Goal: Transaction & Acquisition: Purchase product/service

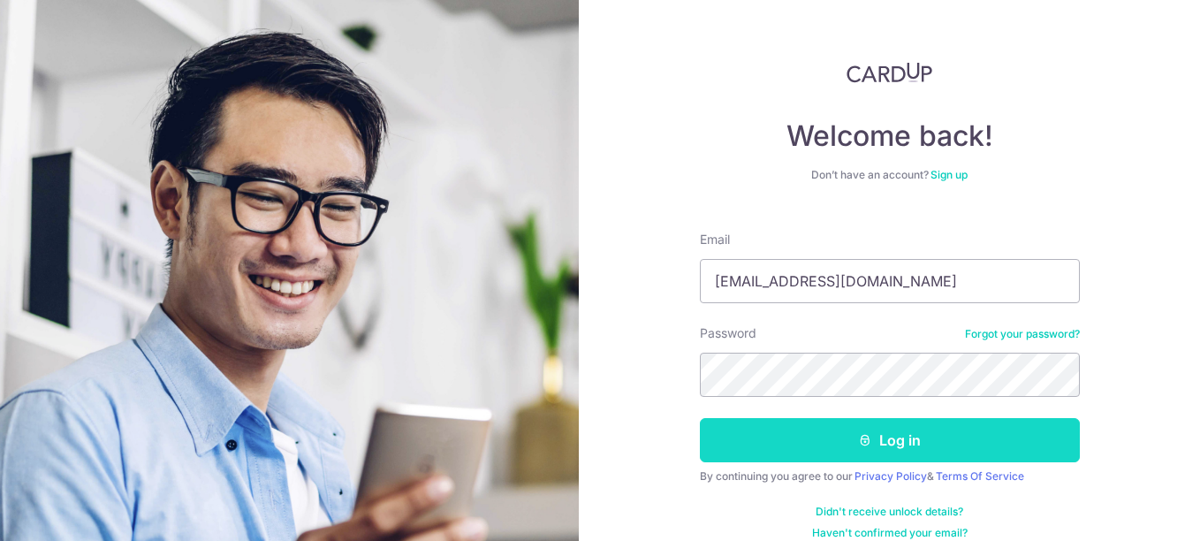
click at [897, 442] on button "Log in" at bounding box center [890, 440] width 380 height 44
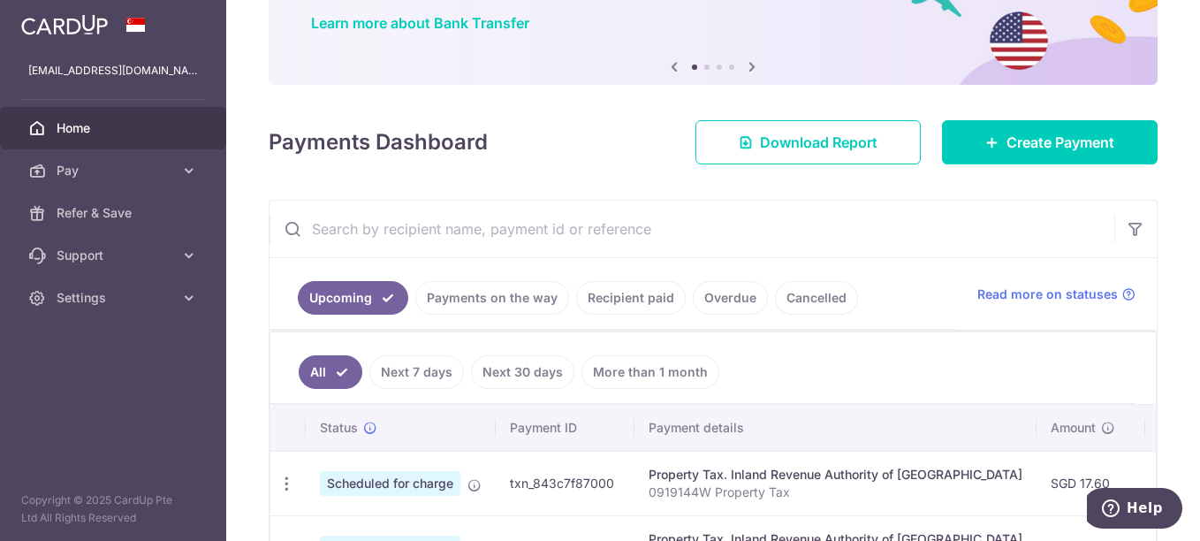
scroll to position [88, 0]
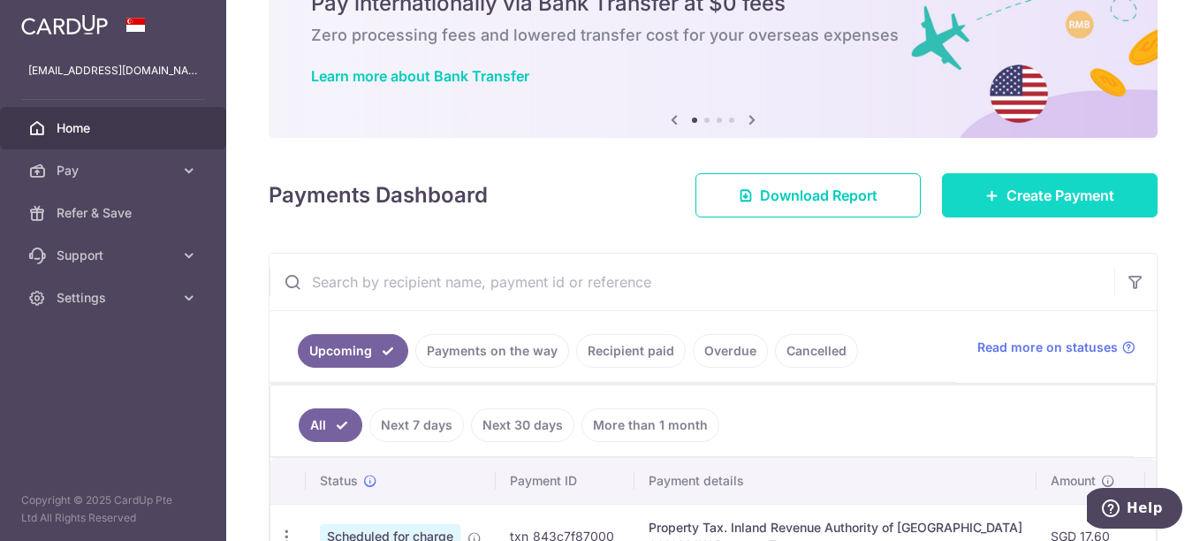
click at [1030, 192] on span "Create Payment" at bounding box center [1061, 195] width 108 height 21
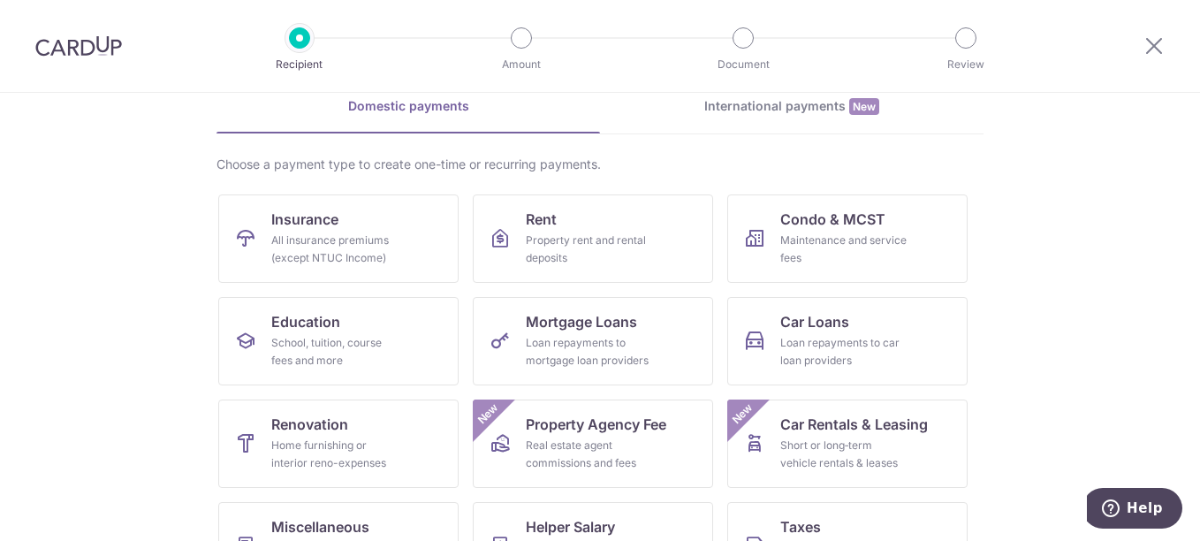
scroll to position [177, 0]
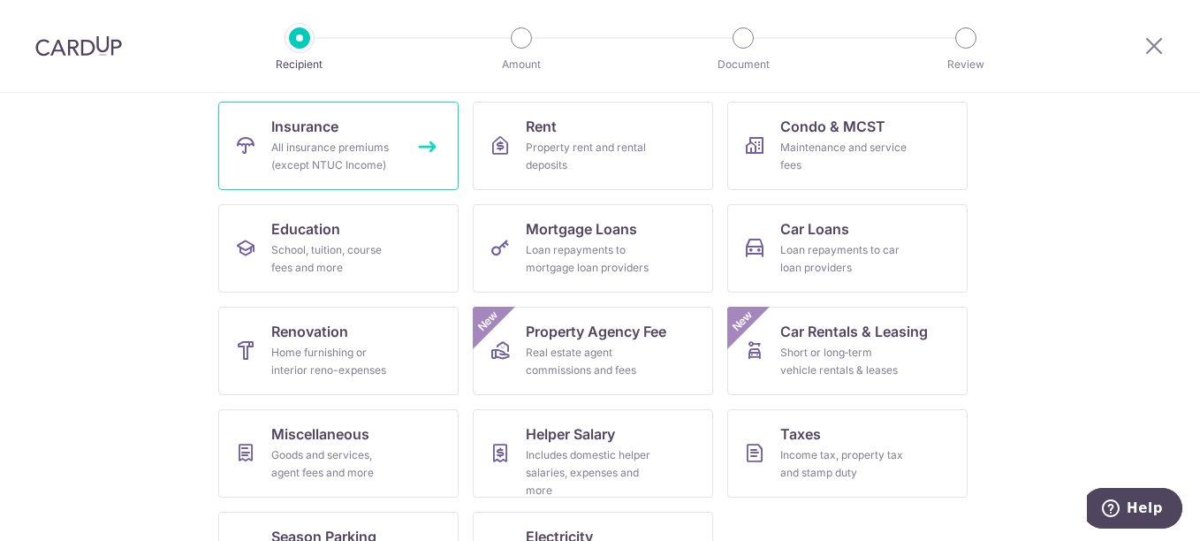
click at [314, 139] on div "All insurance premiums (except NTUC Income)" at bounding box center [334, 156] width 127 height 35
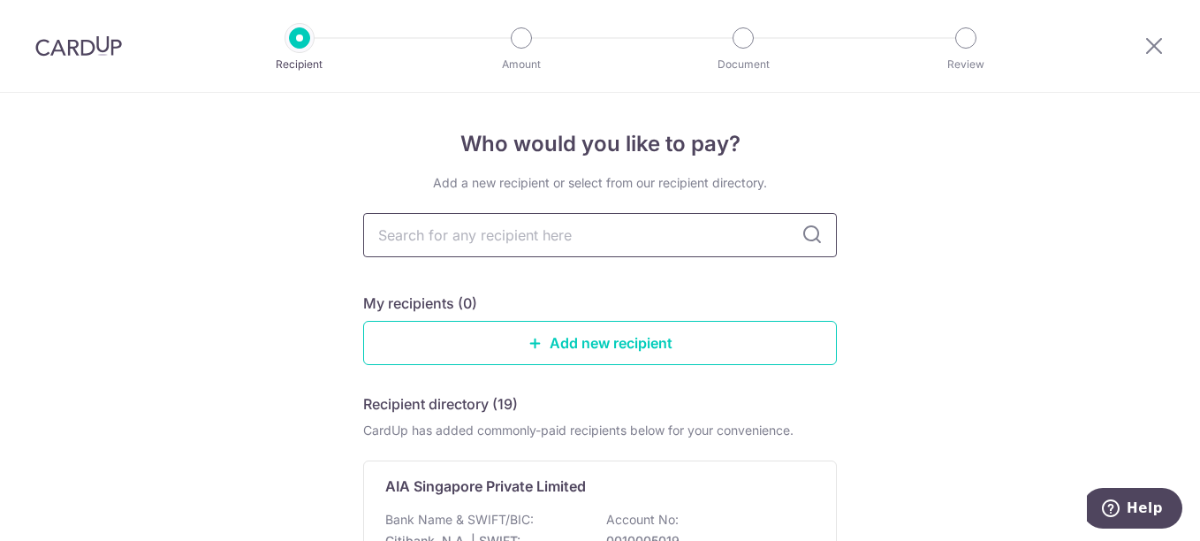
click at [513, 238] on input "text" at bounding box center [600, 235] width 474 height 44
type input "tokio Marine Life"
click at [548, 346] on link "Add new recipient" at bounding box center [600, 343] width 474 height 44
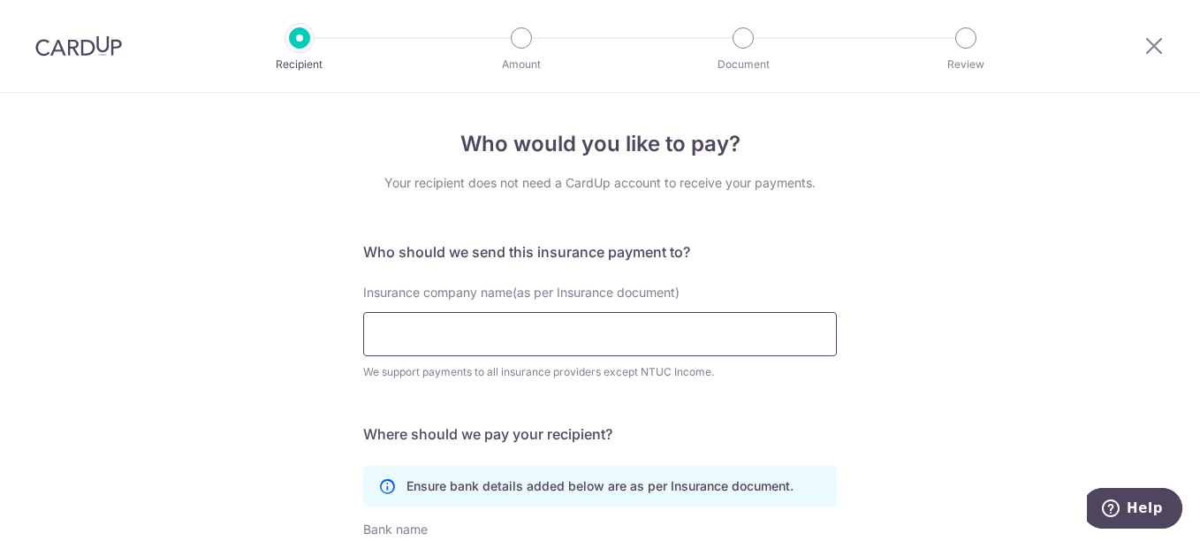
click at [517, 340] on input "Insurance company name(as per Insurance document)" at bounding box center [600, 334] width 474 height 44
type input "Y"
click at [506, 328] on input "Tokio Marine Life" at bounding box center [600, 334] width 474 height 44
drag, startPoint x: 506, startPoint y: 328, endPoint x: 367, endPoint y: 333, distance: 139.7
click at [367, 333] on input "Tokio Marine Life" at bounding box center [600, 334] width 474 height 44
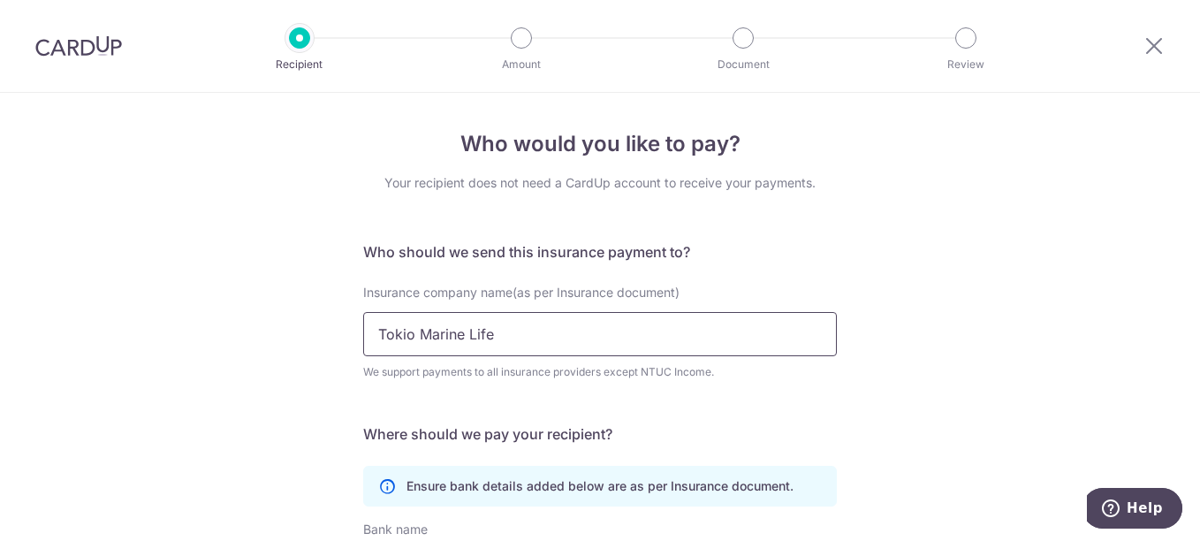
paste input "OKIO MARINE INSURANCE SINGAPORE LTD."
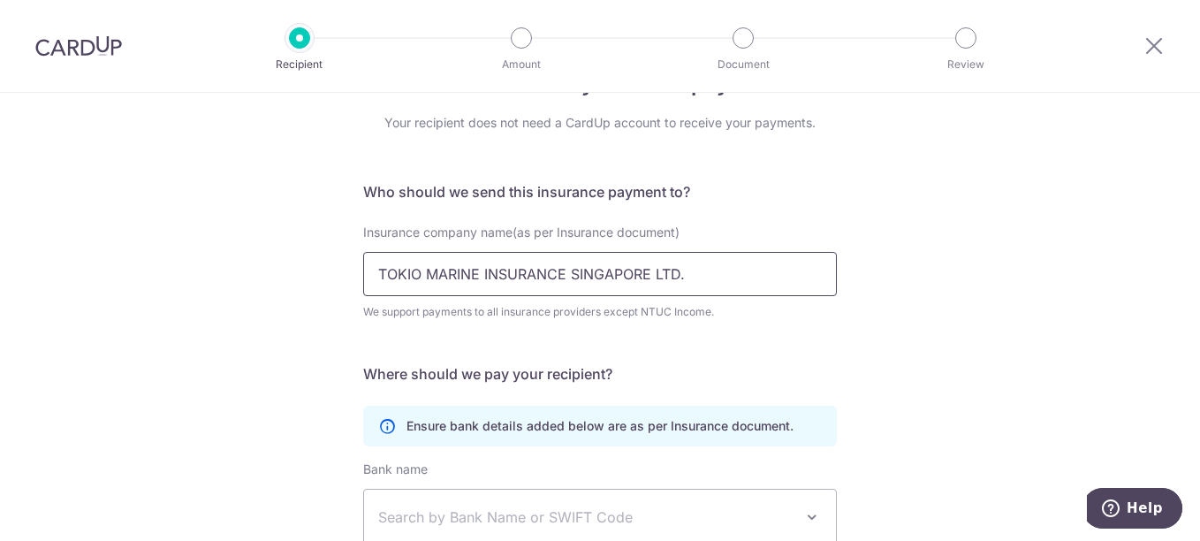
scroll to position [88, 0]
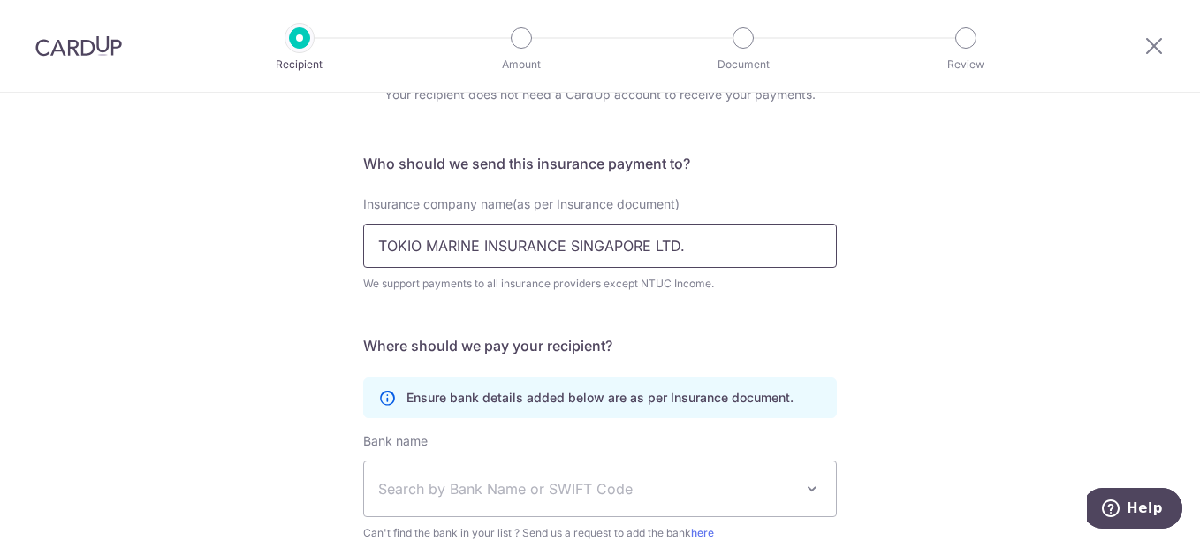
type input "TOKIO MARINE INSURANCE SINGAPORE LTD."
click at [553, 356] on form "Who should we send this insurance payment to? Insurance company name(as per Ins…" at bounding box center [600, 423] width 474 height 541
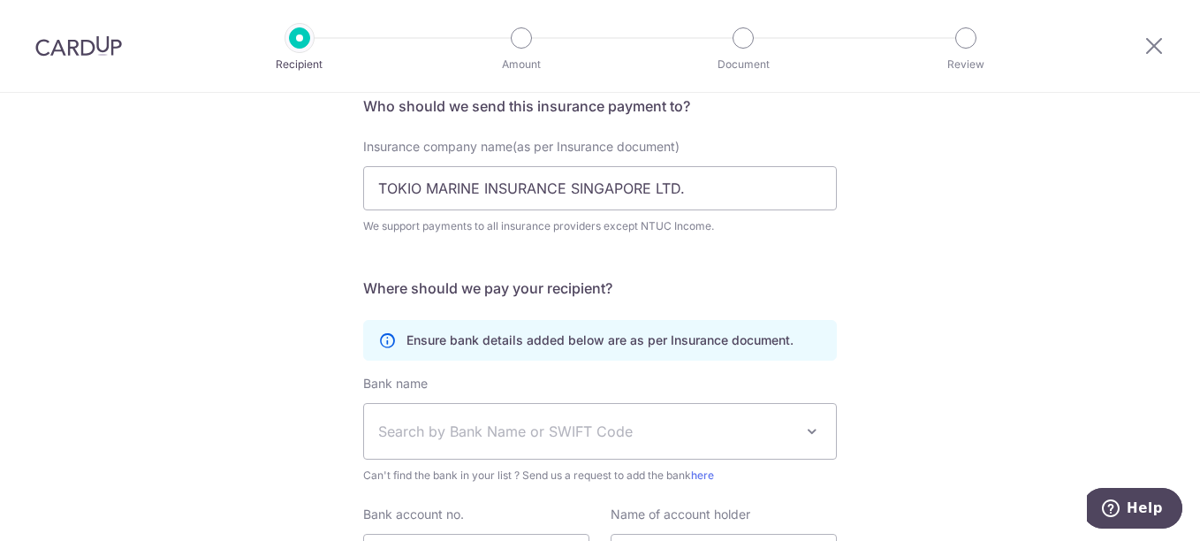
scroll to position [177, 0]
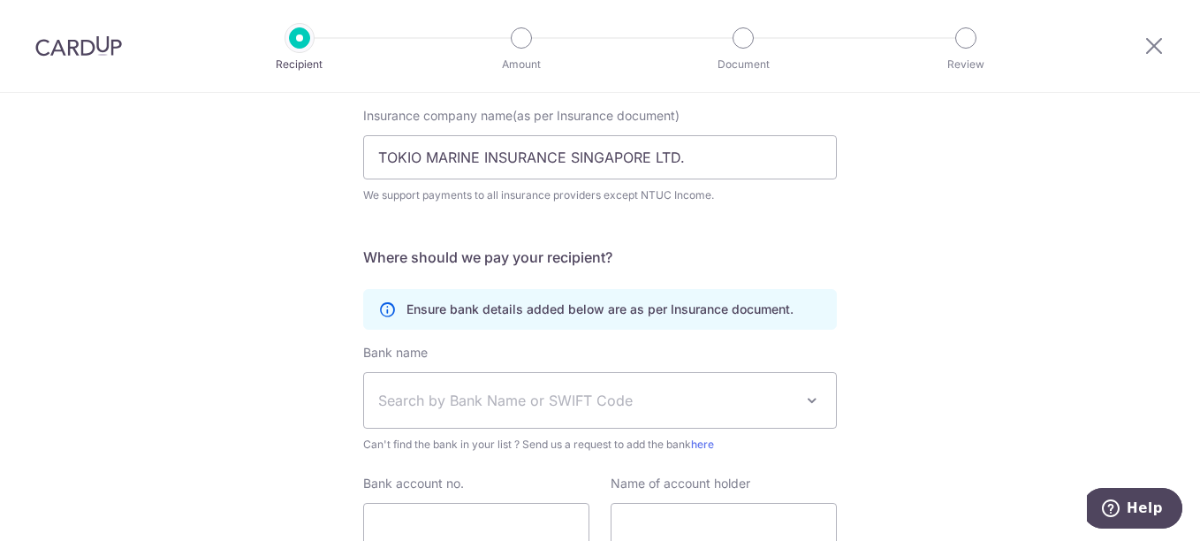
click at [548, 308] on p "Ensure bank details added below are as per Insurance document." at bounding box center [600, 309] width 387 height 18
click at [550, 393] on span "Search by Bank Name or SWIFT Code" at bounding box center [585, 400] width 415 height 21
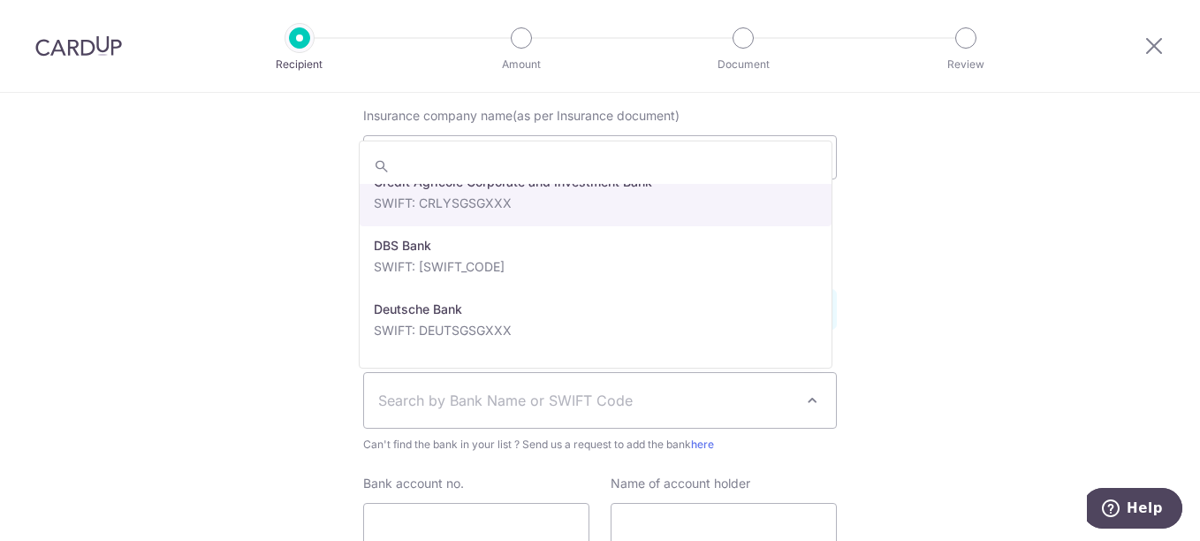
scroll to position [1591, 0]
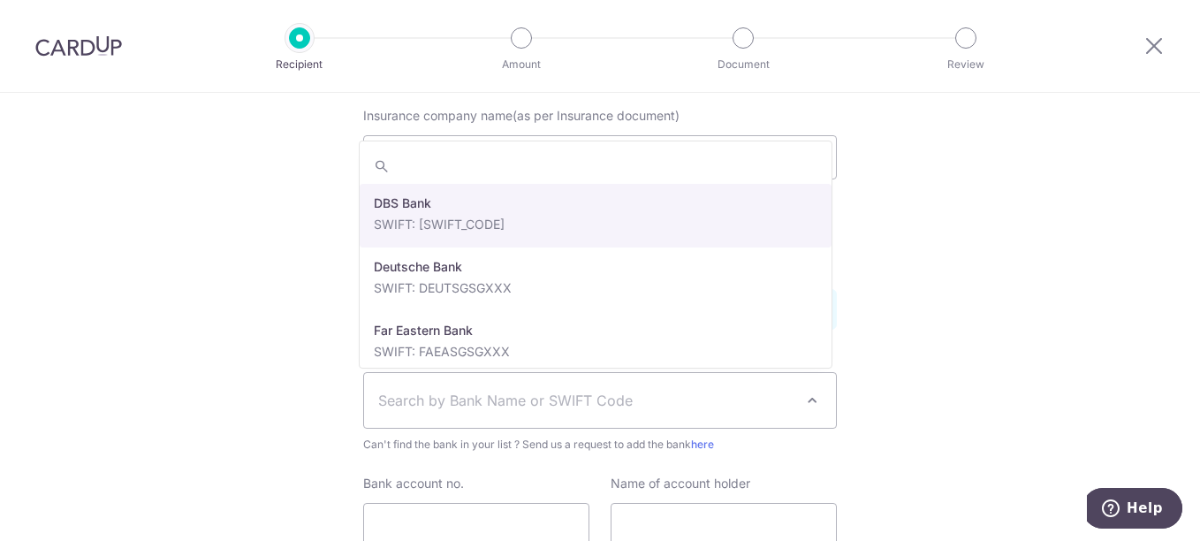
select select "6"
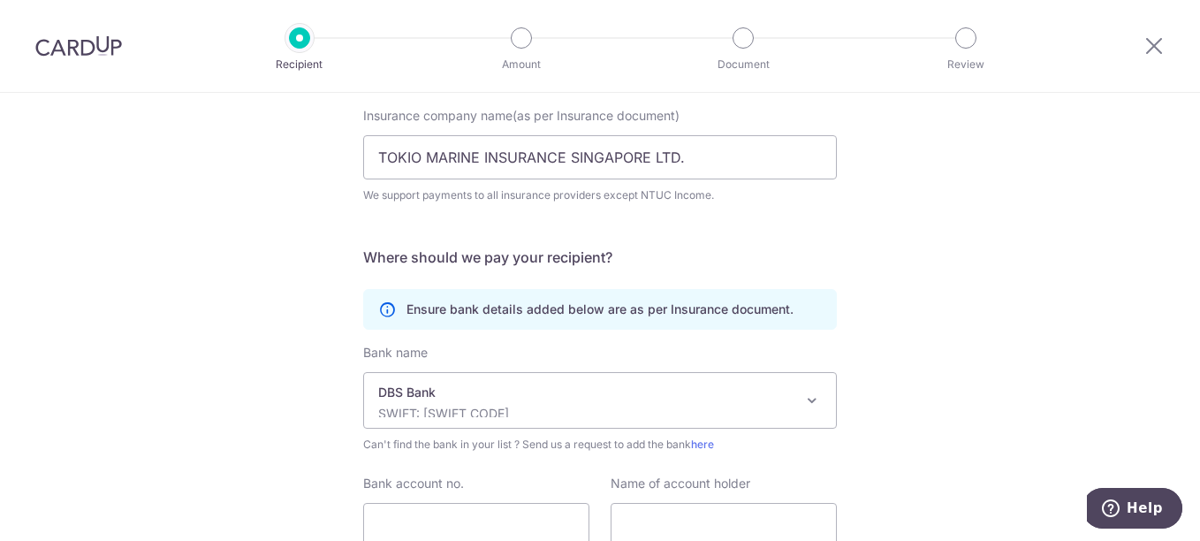
scroll to position [324, 0]
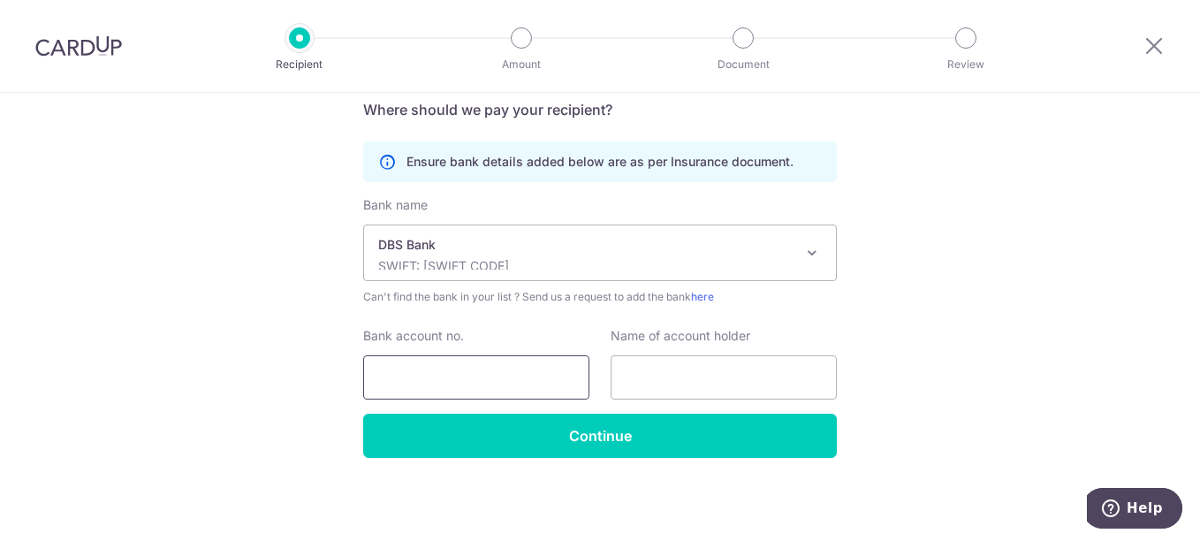
click at [527, 372] on input "Bank account no." at bounding box center [476, 377] width 226 height 44
click at [643, 384] on input "text" at bounding box center [724, 377] width 226 height 44
click at [500, 382] on input "Bank account no." at bounding box center [476, 377] width 226 height 44
paste input "192300014MSD2"
type input "192300014MSD2"
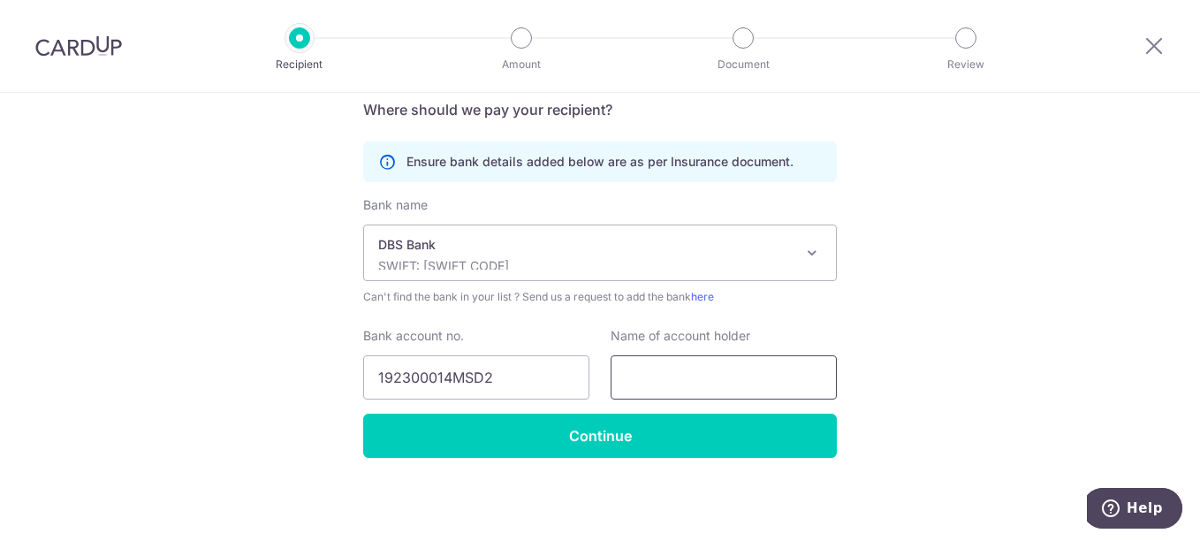
click at [662, 390] on input "text" at bounding box center [724, 377] width 226 height 44
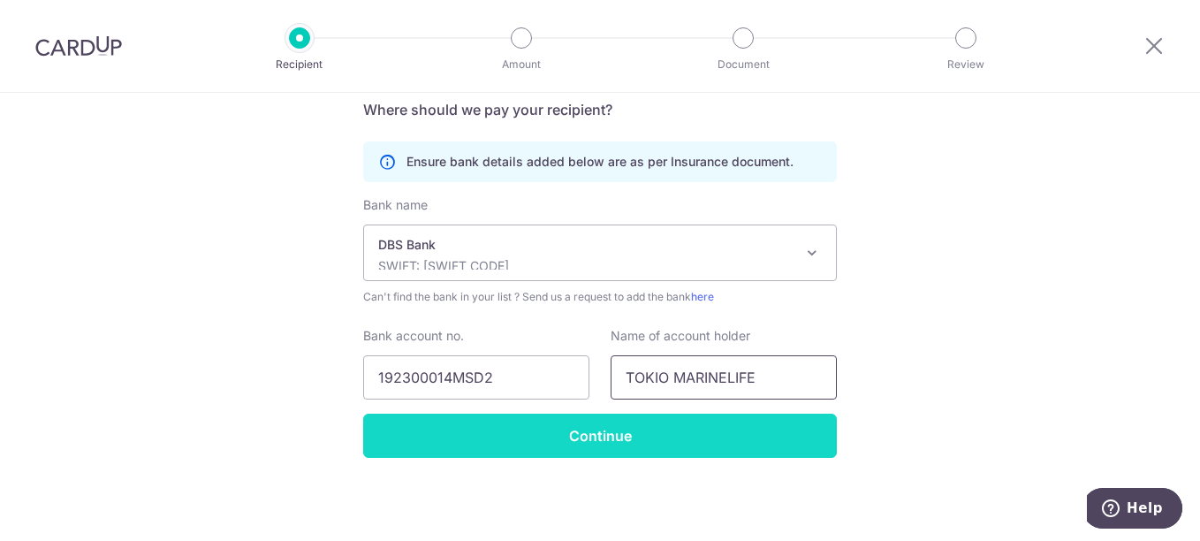
type input "TOKIO MARINELIFE"
click at [701, 425] on input "Continue" at bounding box center [600, 436] width 474 height 44
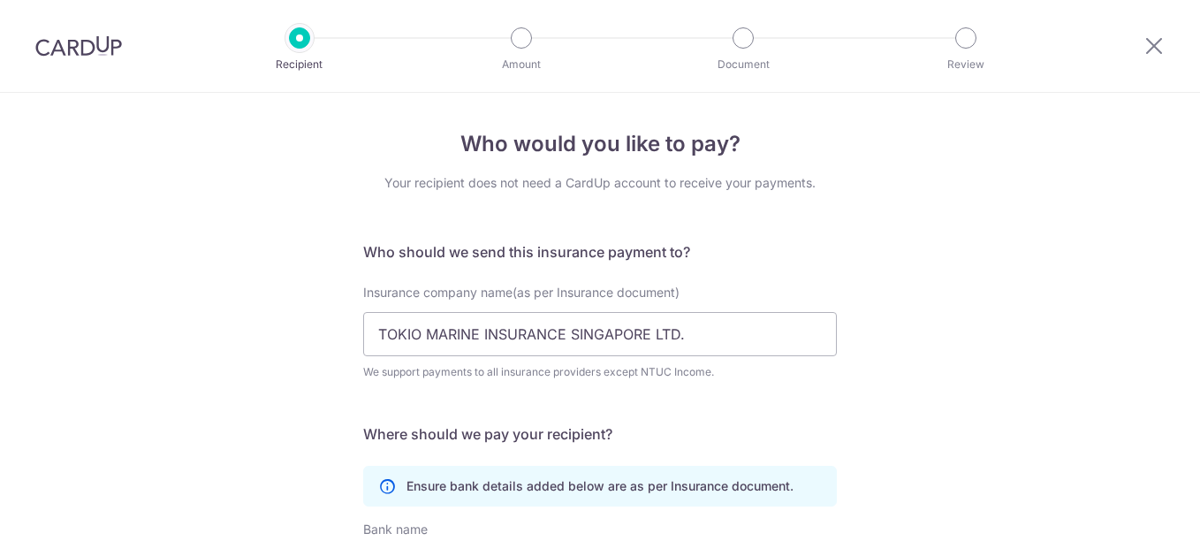
scroll to position [367, 0]
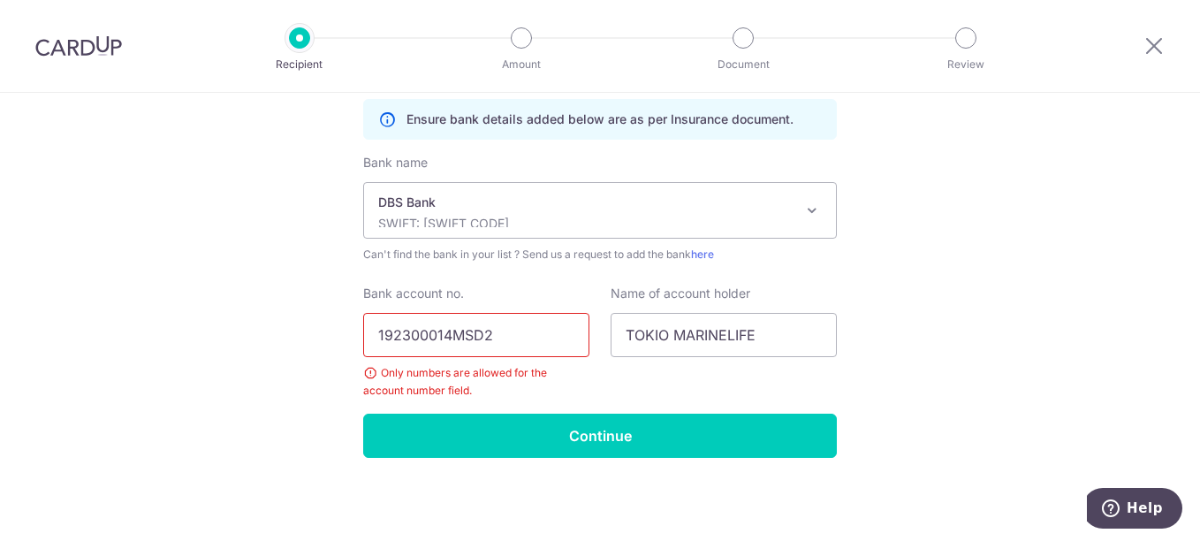
click at [500, 337] on input "192300014MSD2" at bounding box center [476, 335] width 226 height 44
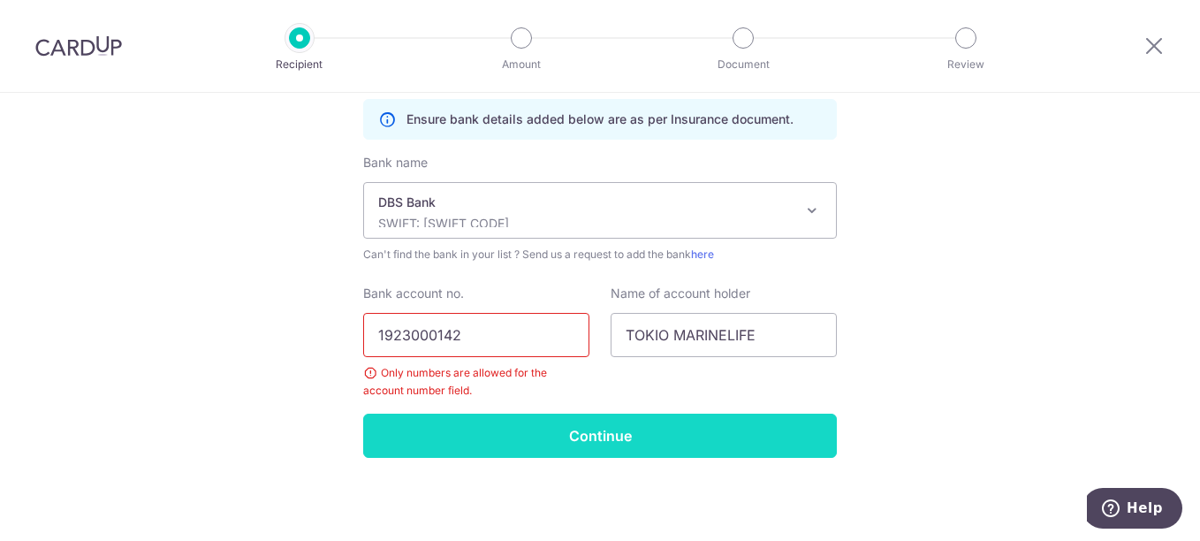
type input "1923000142"
click at [589, 437] on input "Continue" at bounding box center [600, 436] width 474 height 44
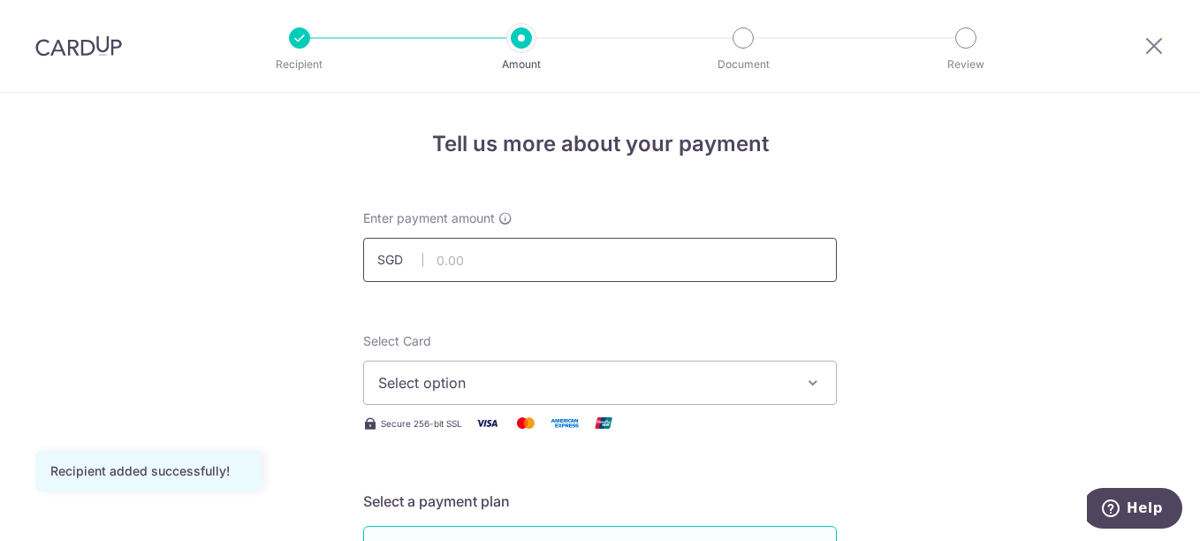
click at [516, 263] on input "text" at bounding box center [600, 260] width 474 height 44
type input "738.39"
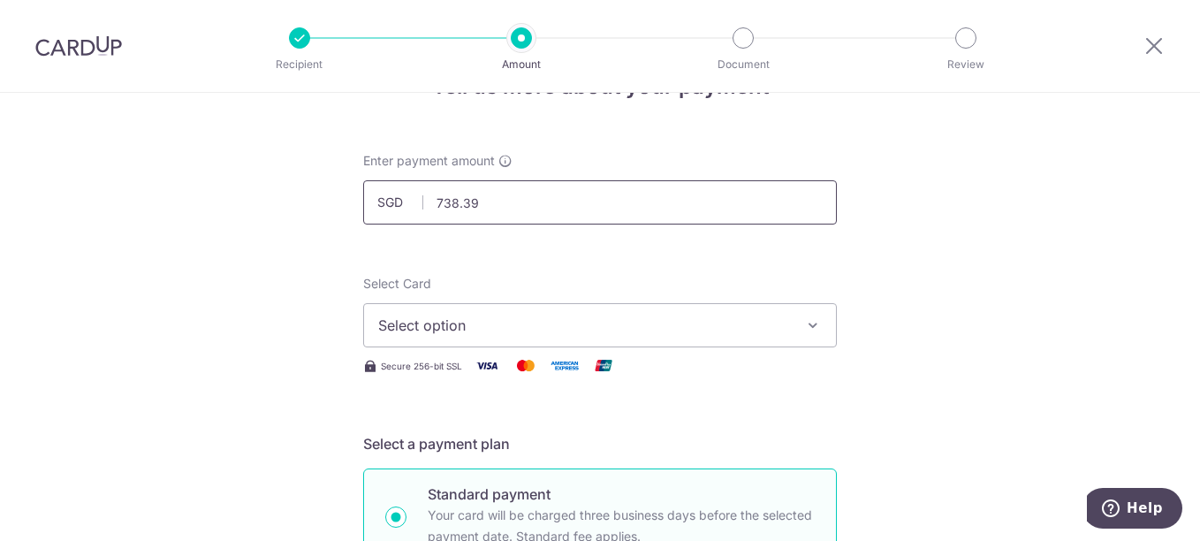
scroll to position [88, 0]
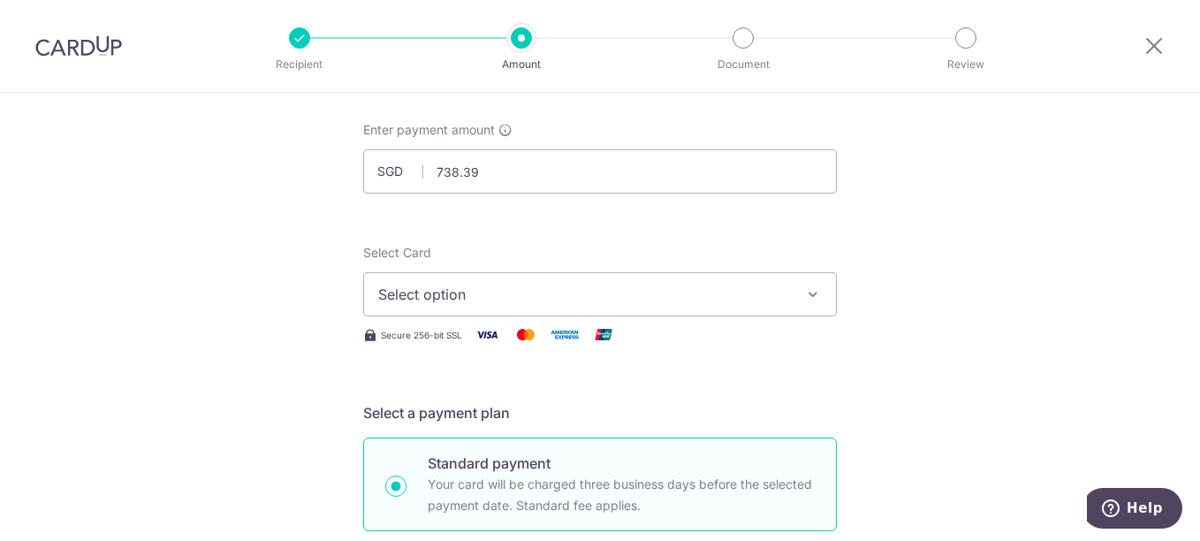
click at [520, 297] on span "Select option" at bounding box center [584, 294] width 412 height 21
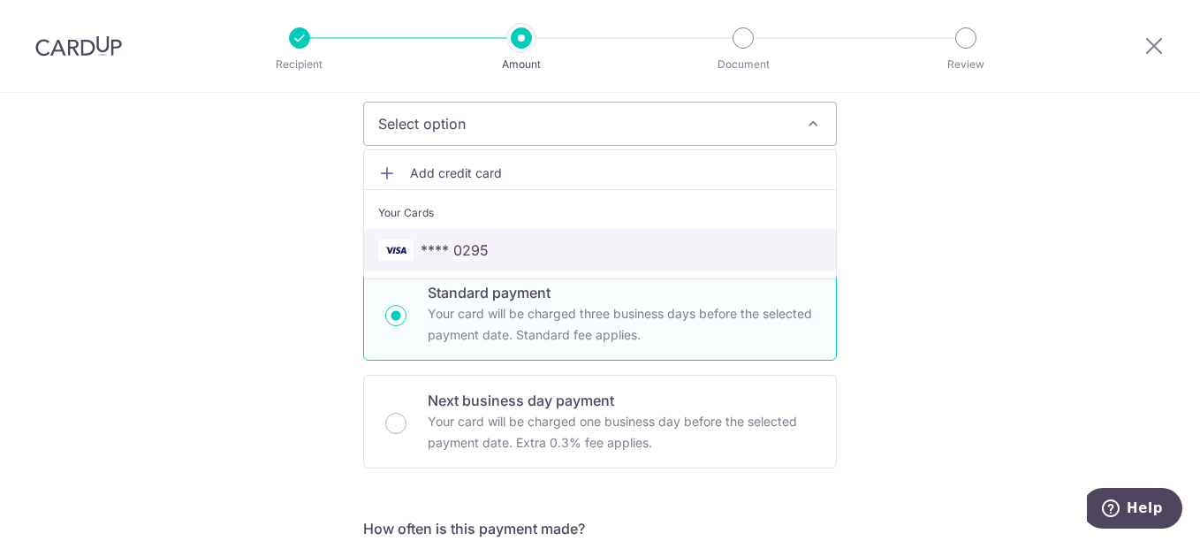
scroll to position [265, 0]
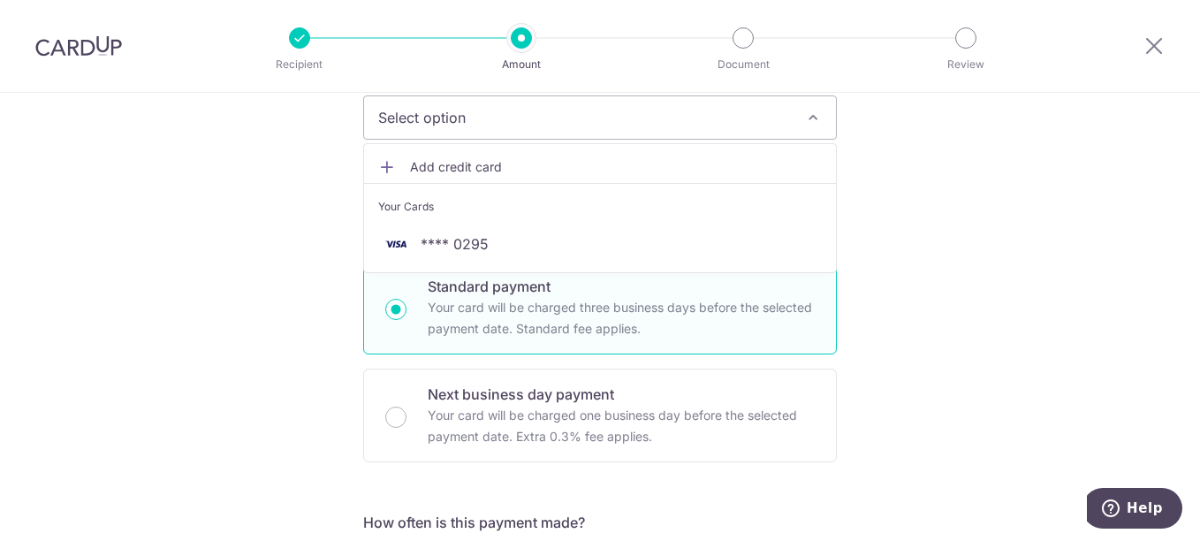
click at [485, 164] on span "Add credit card" at bounding box center [616, 167] width 412 height 18
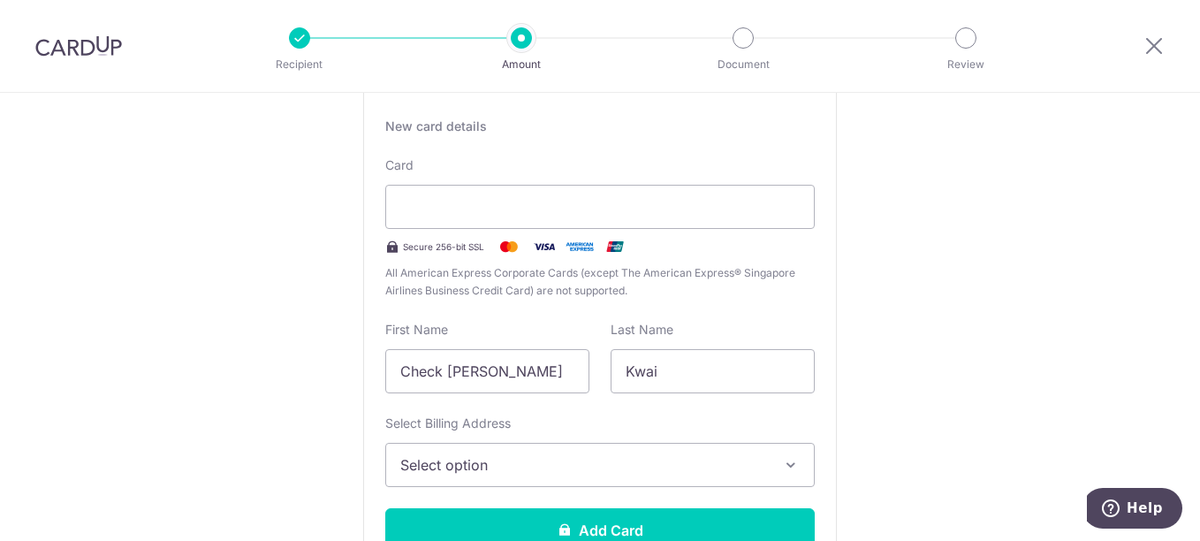
scroll to position [442, 0]
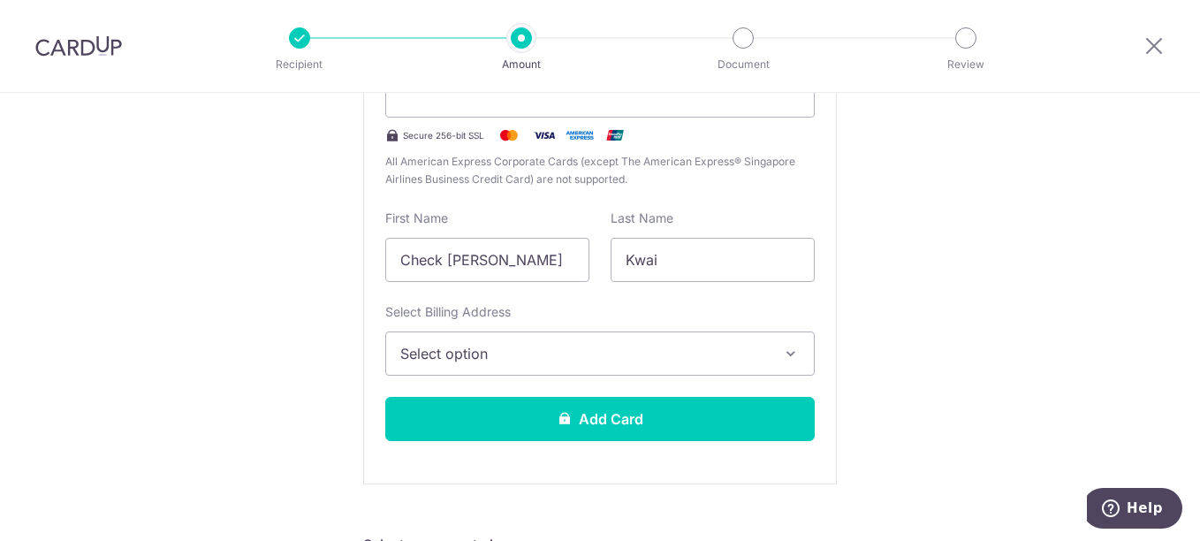
click at [642, 360] on span "Select option" at bounding box center [584, 353] width 368 height 21
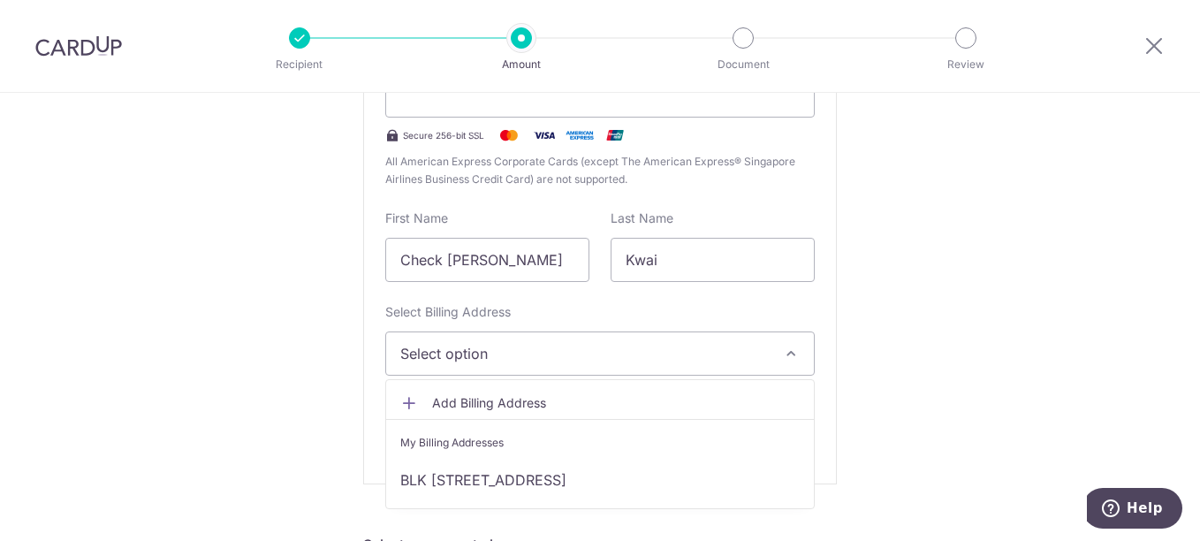
click at [642, 360] on span "Select option" at bounding box center [584, 353] width 368 height 21
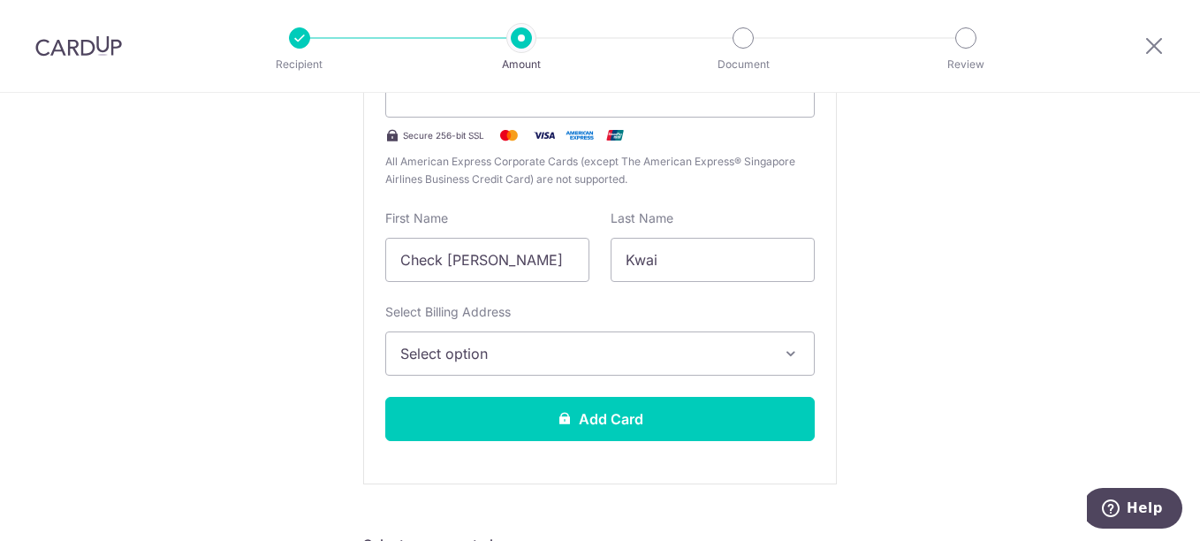
click at [678, 348] on span "Select option" at bounding box center [584, 353] width 368 height 21
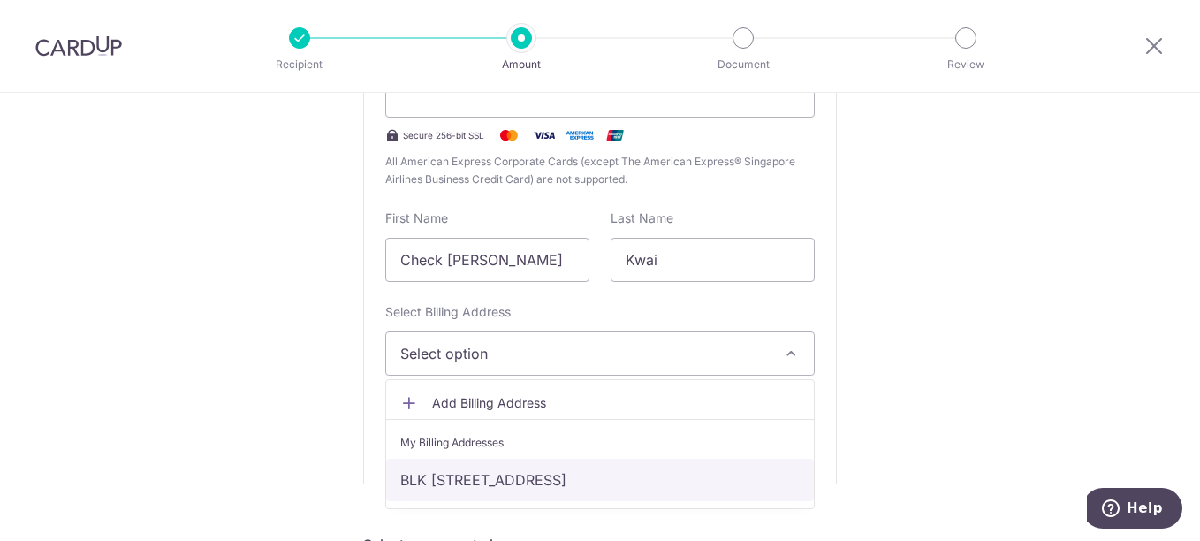
click at [677, 488] on link "BLK 105 #18-130 Spottiswoode Park Road, Singapore, Signapore, Singapore-080105" at bounding box center [600, 480] width 428 height 42
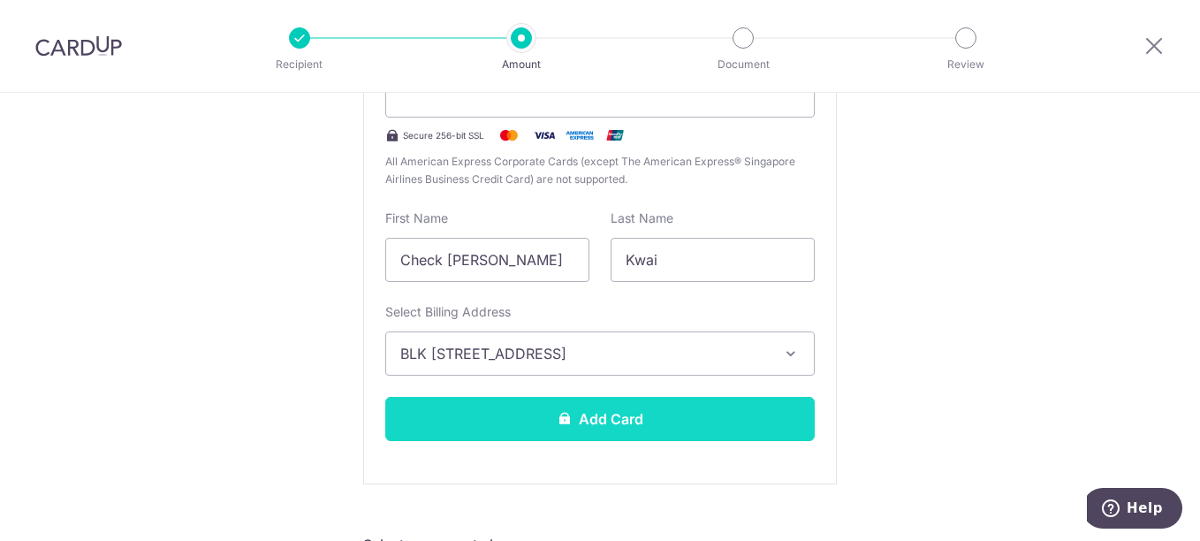
click at [632, 422] on button "Add Card" at bounding box center [600, 419] width 430 height 44
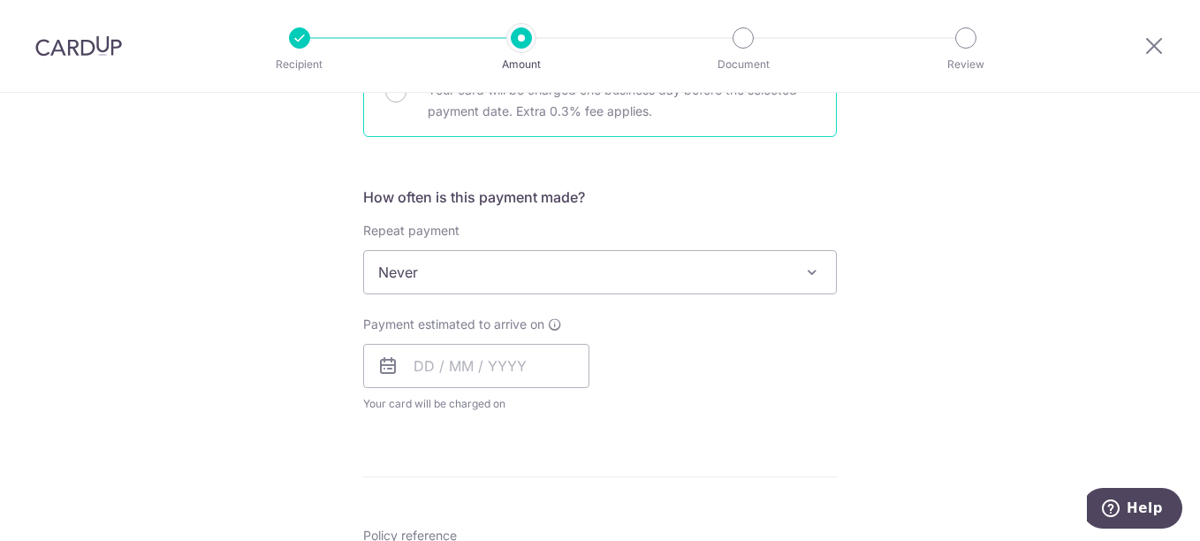
scroll to position [619, 0]
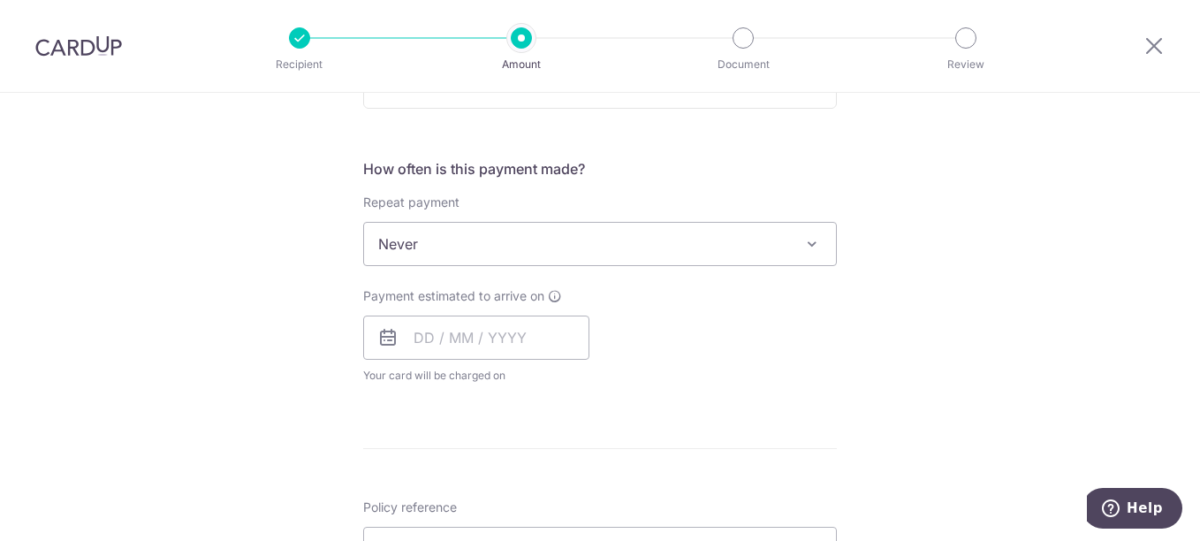
click at [469, 247] on span "Never" at bounding box center [600, 244] width 472 height 42
click at [490, 341] on input "text" at bounding box center [476, 338] width 226 height 44
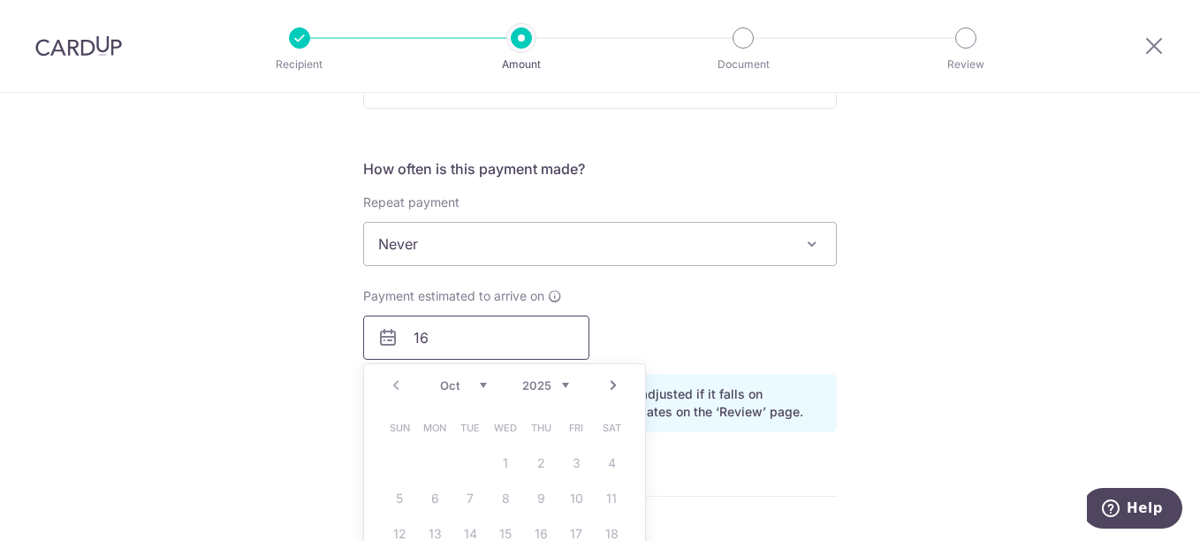
click at [461, 344] on input "16" at bounding box center [476, 338] width 226 height 44
type input "1"
click at [460, 344] on input "text" at bounding box center [476, 338] width 226 height 44
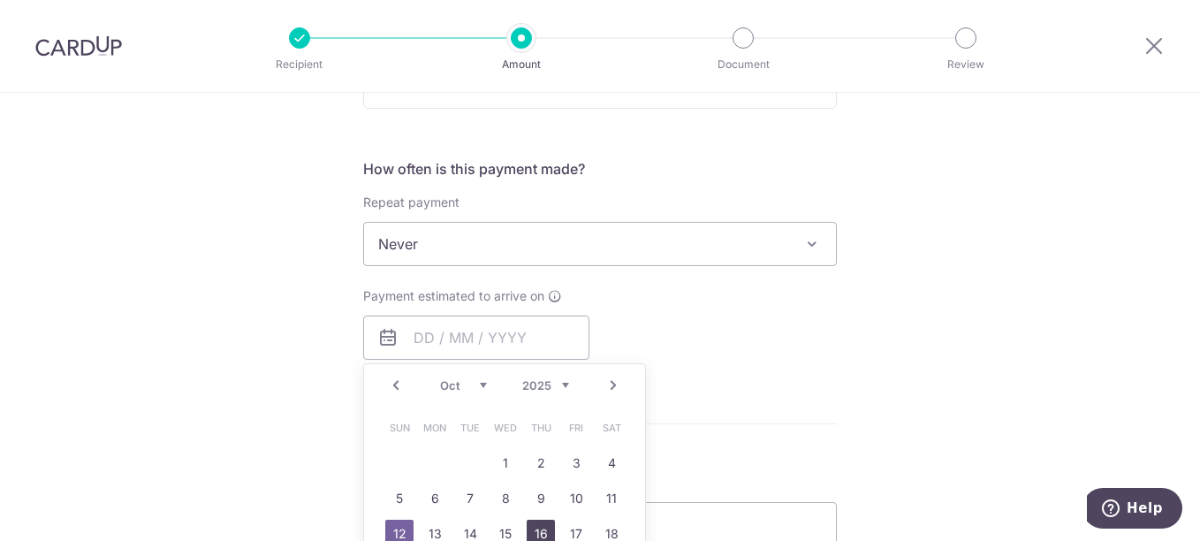
click at [528, 529] on link "16" at bounding box center [541, 534] width 28 height 28
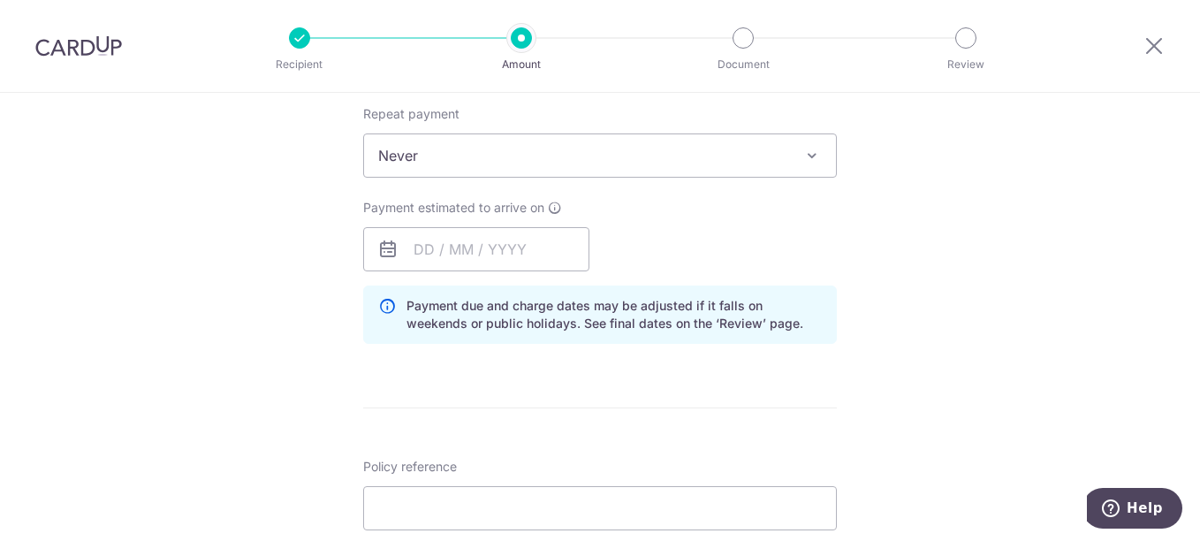
scroll to position [795, 0]
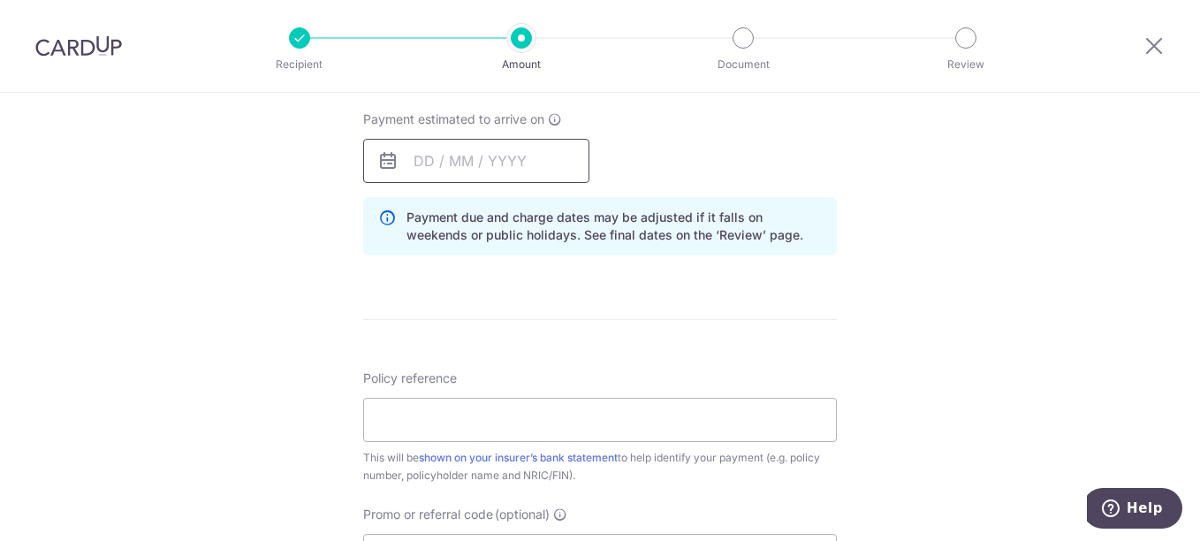
click at [457, 159] on input "text" at bounding box center [476, 161] width 226 height 44
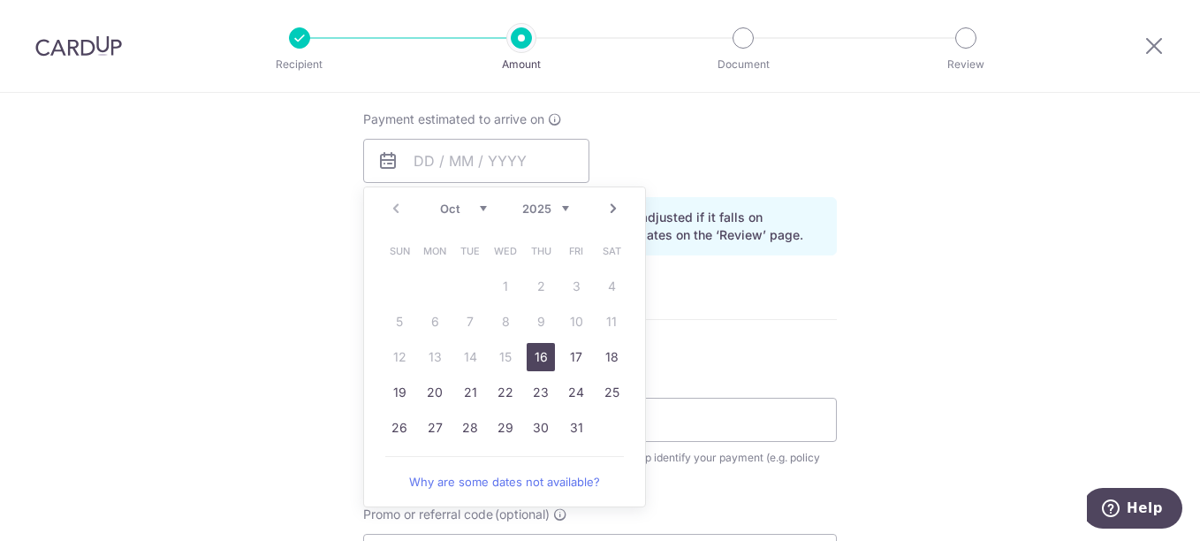
click at [530, 360] on link "16" at bounding box center [541, 357] width 28 height 28
type input "[DATE]"
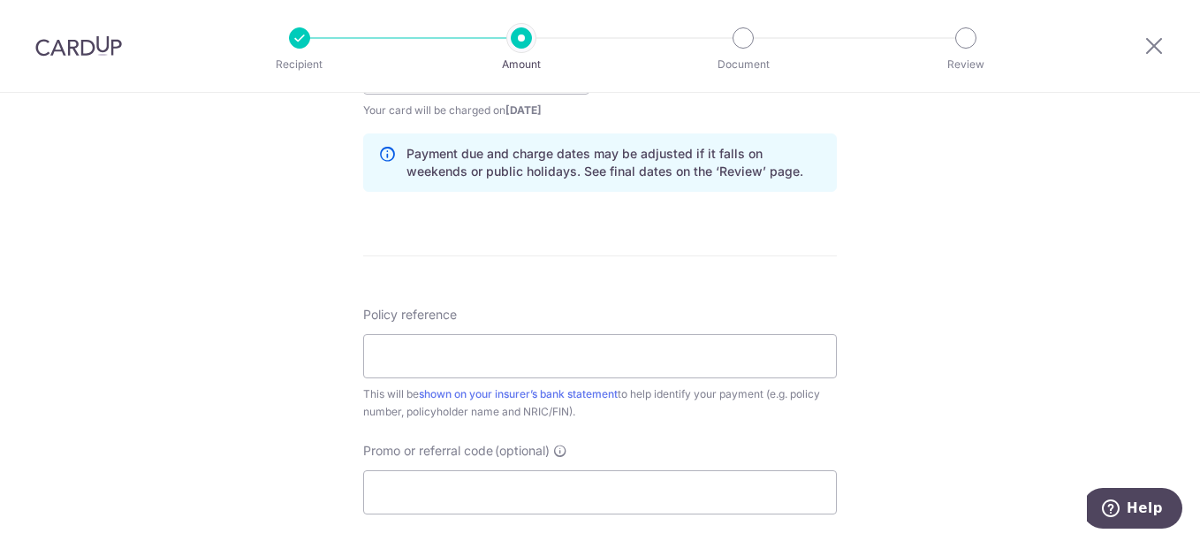
scroll to position [972, 0]
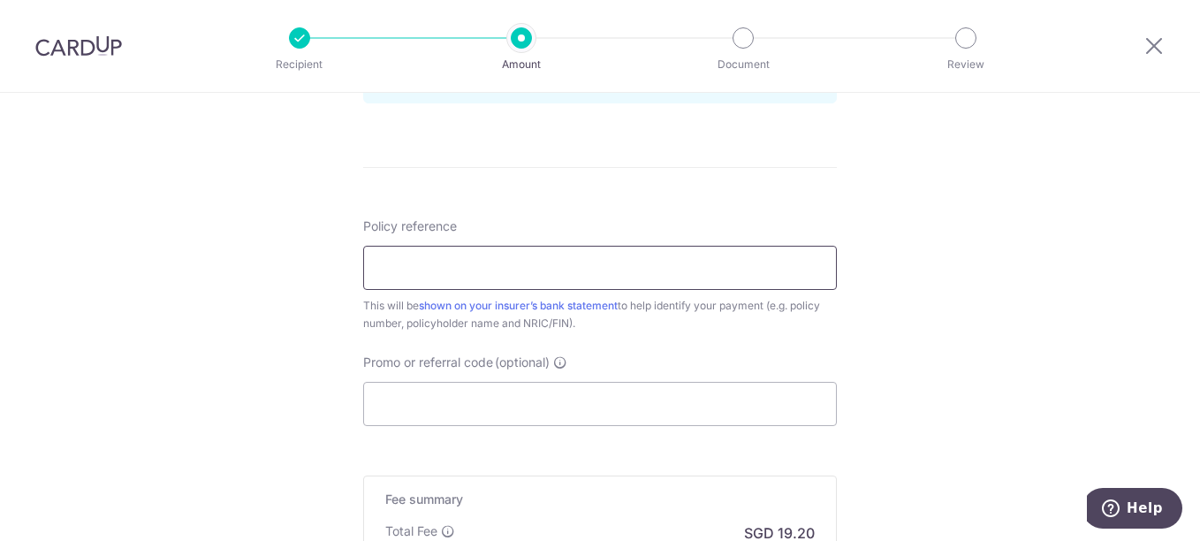
click at [419, 272] on input "Policy reference" at bounding box center [600, 268] width 474 height 44
paste input "25-MZC05290-R01"
type input "25-MZC05290-R01"
click at [556, 396] on input "Promo or referral code (optional)" at bounding box center [600, 404] width 474 height 44
paste input "3HOME25R"
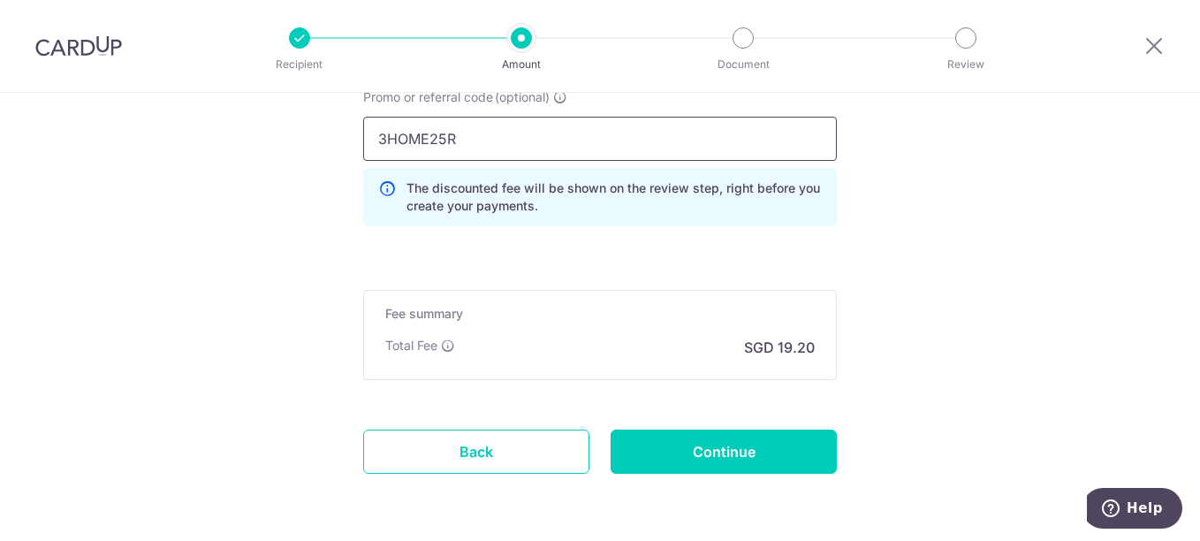
scroll to position [1303, 0]
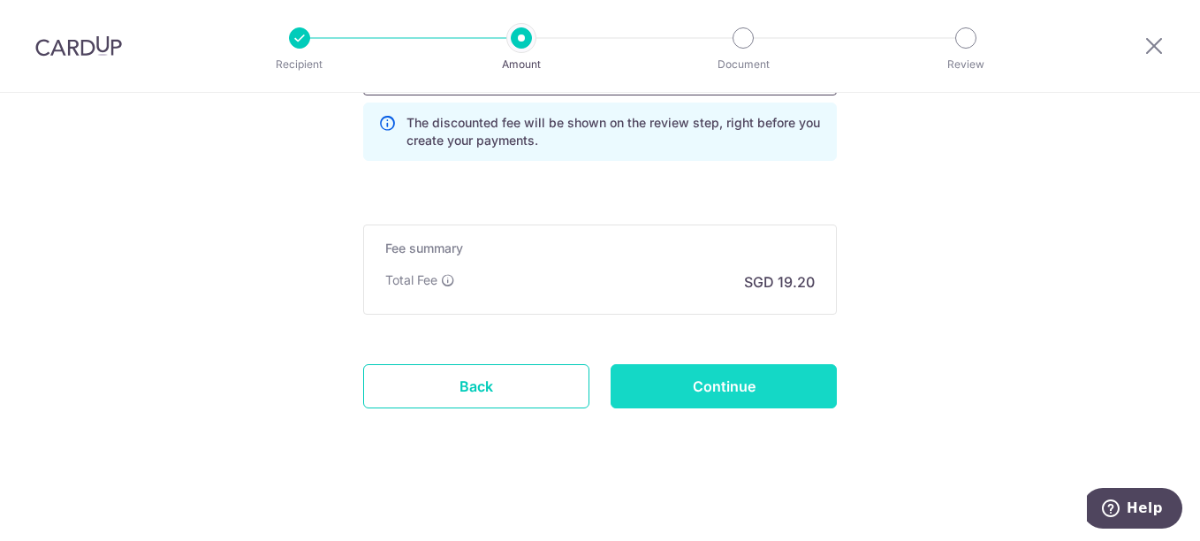
type input "3HOME25R"
click at [660, 383] on input "Continue" at bounding box center [724, 386] width 226 height 44
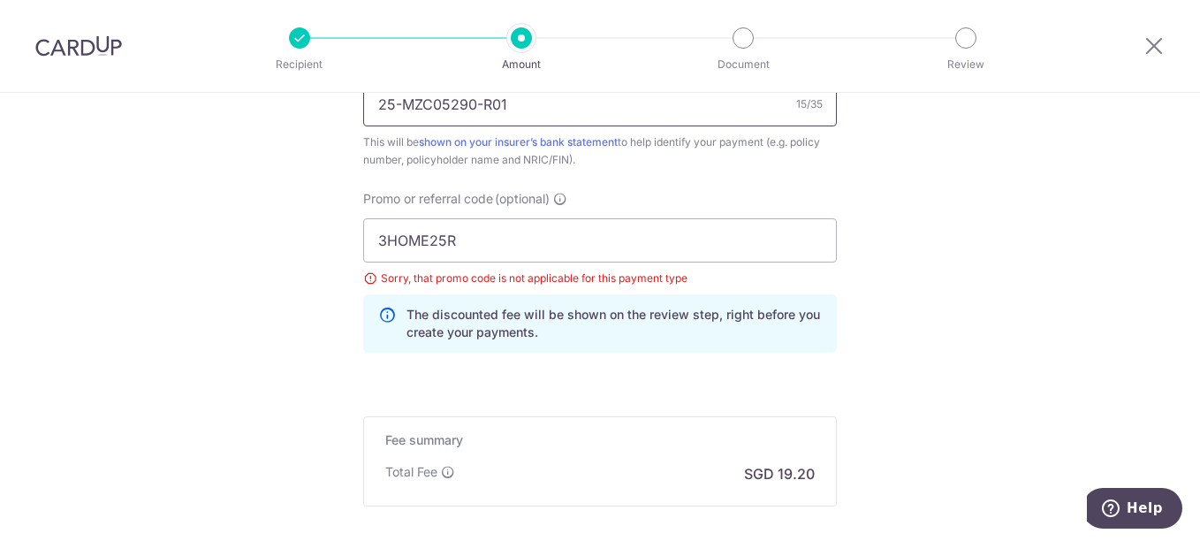
scroll to position [1047, 0]
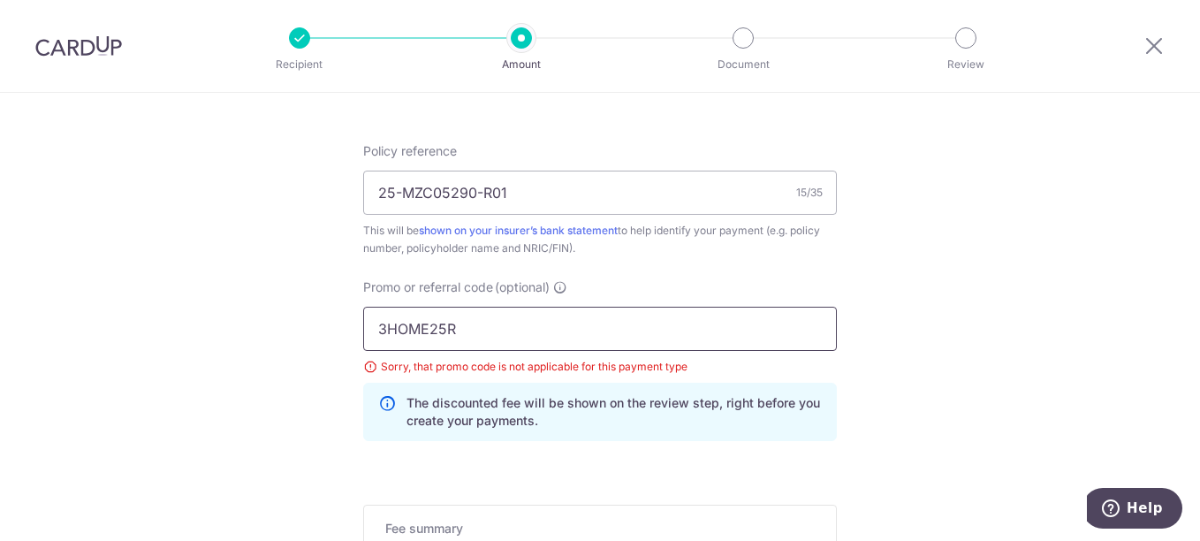
click at [472, 331] on input "3HOME25R" at bounding box center [600, 329] width 474 height 44
click at [420, 333] on input "3HOME25R" at bounding box center [600, 329] width 474 height 44
click at [419, 332] on input "3HOME25R" at bounding box center [600, 329] width 474 height 44
paste input "SAVERENT179"
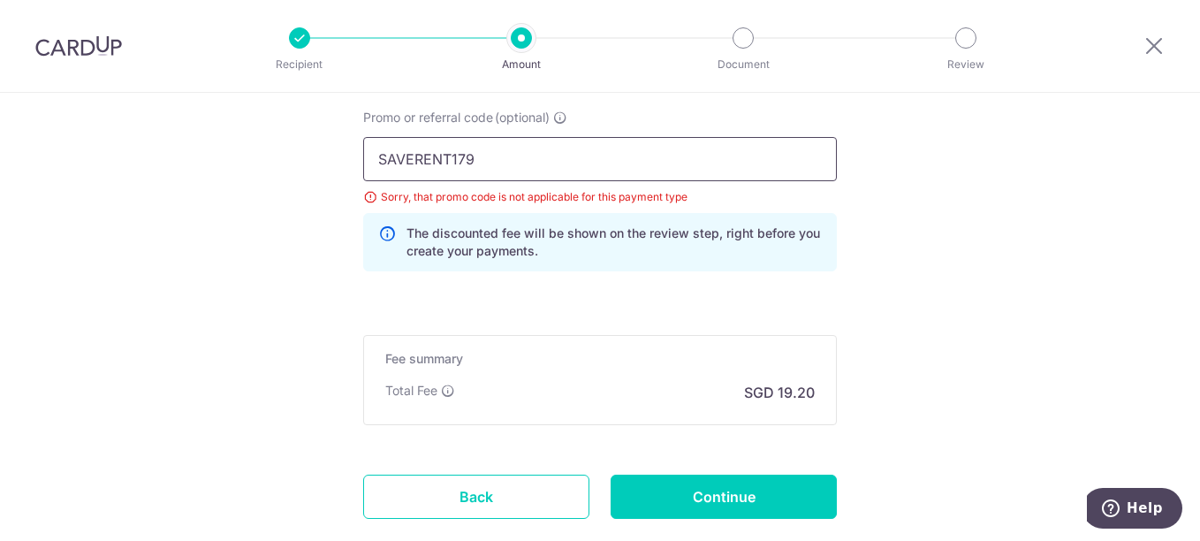
scroll to position [1224, 0]
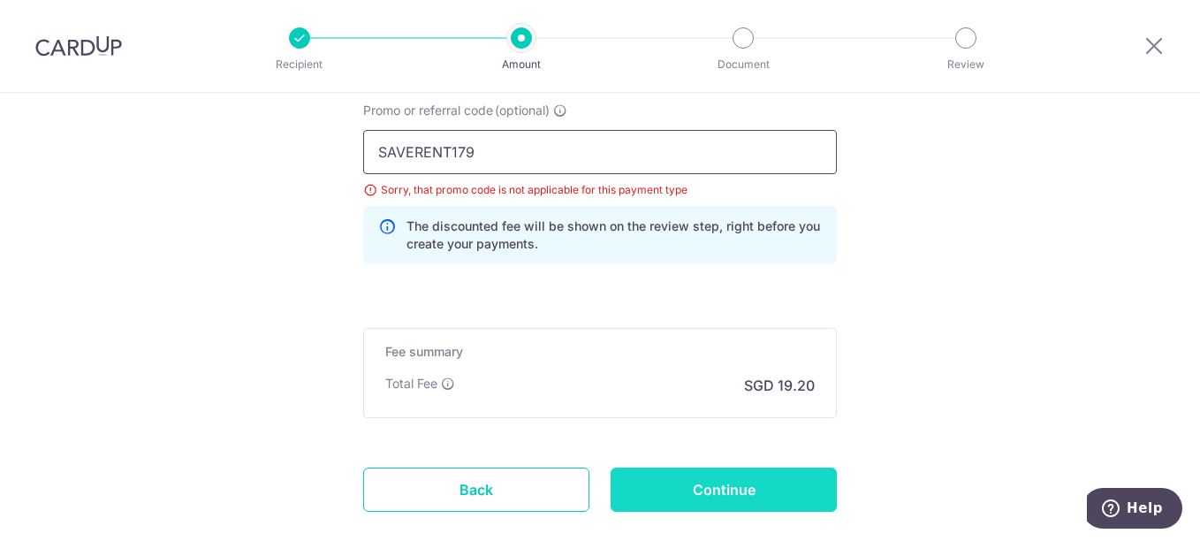
type input "SAVERENT179"
click at [744, 499] on input "Continue" at bounding box center [724, 490] width 226 height 44
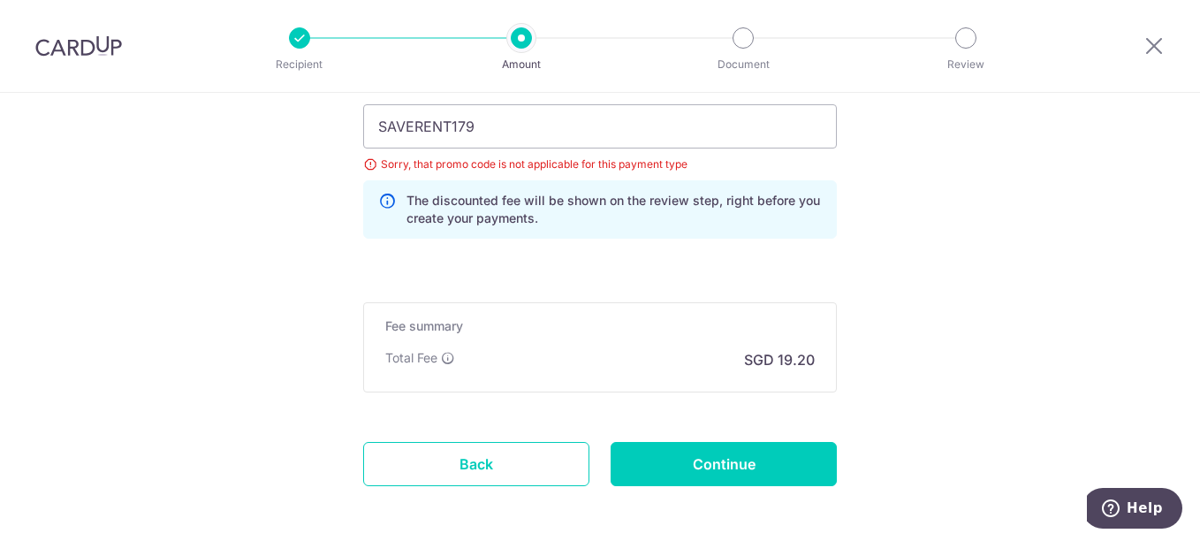
scroll to position [1136, 0]
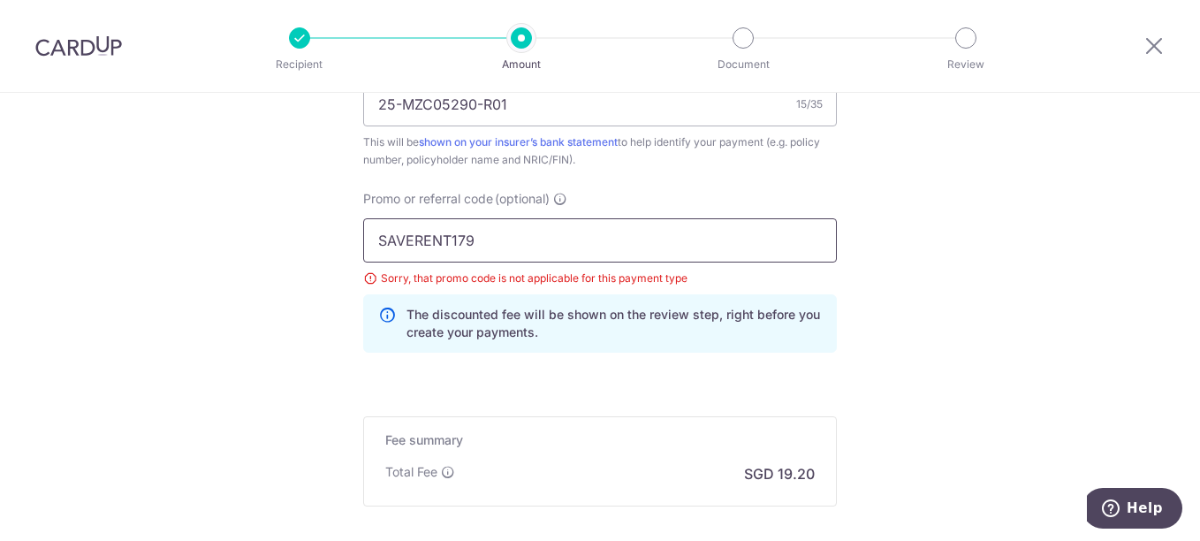
click at [407, 242] on input "SAVERENT179" at bounding box center [600, 240] width 474 height 44
paste input "OFF225"
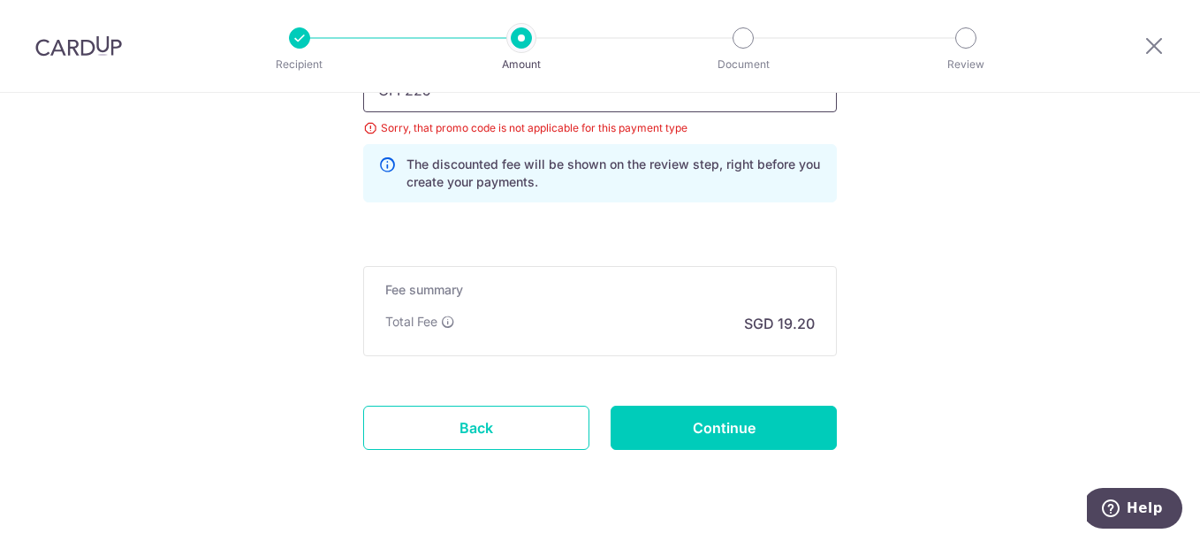
scroll to position [1312, 0]
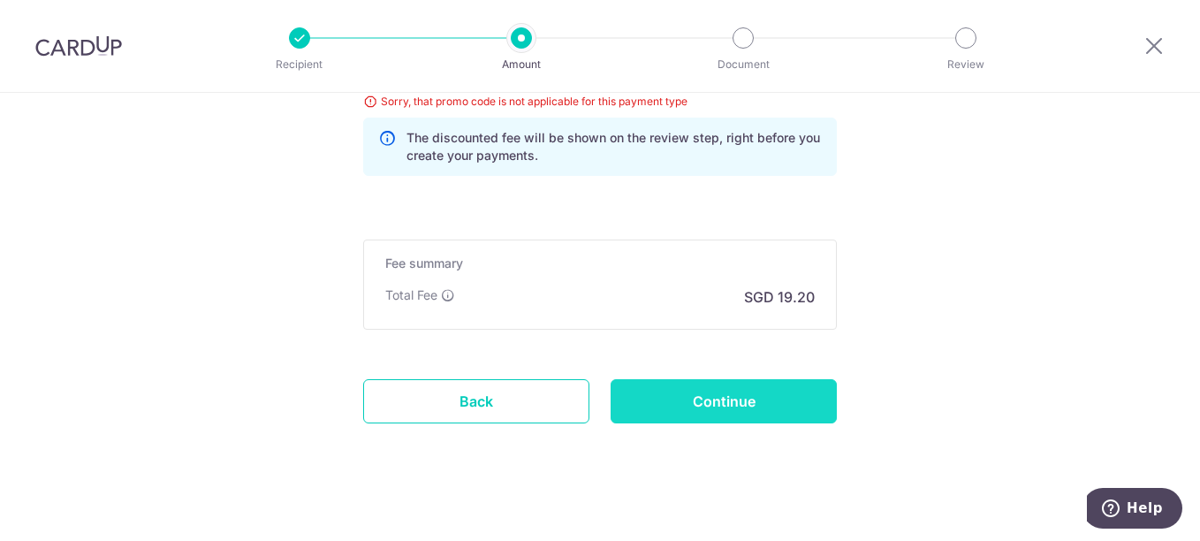
type input "OFF225"
click at [781, 415] on input "Continue" at bounding box center [724, 401] width 226 height 44
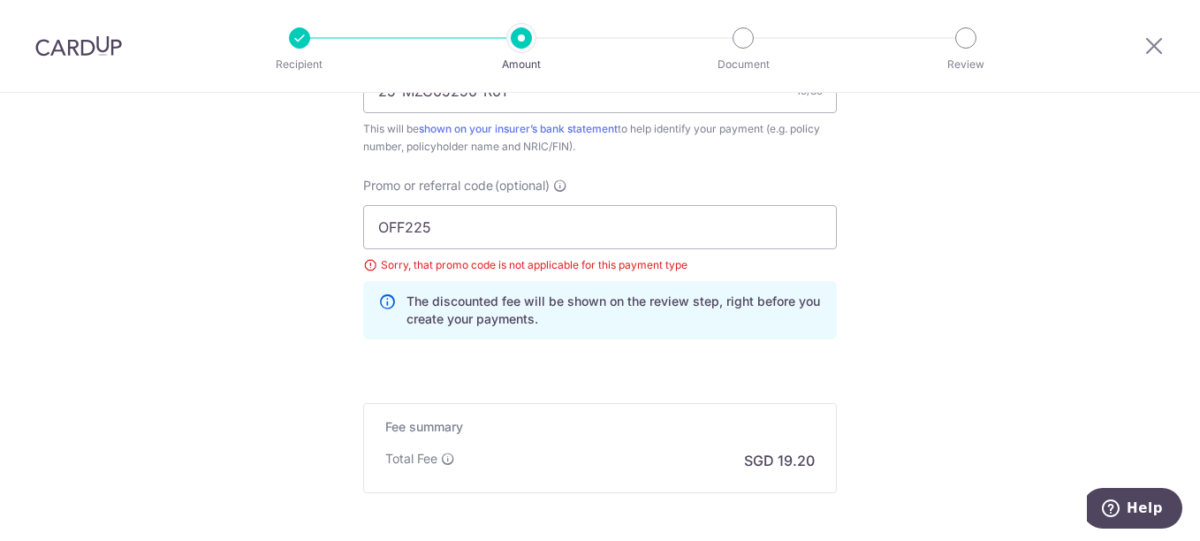
scroll to position [1136, 0]
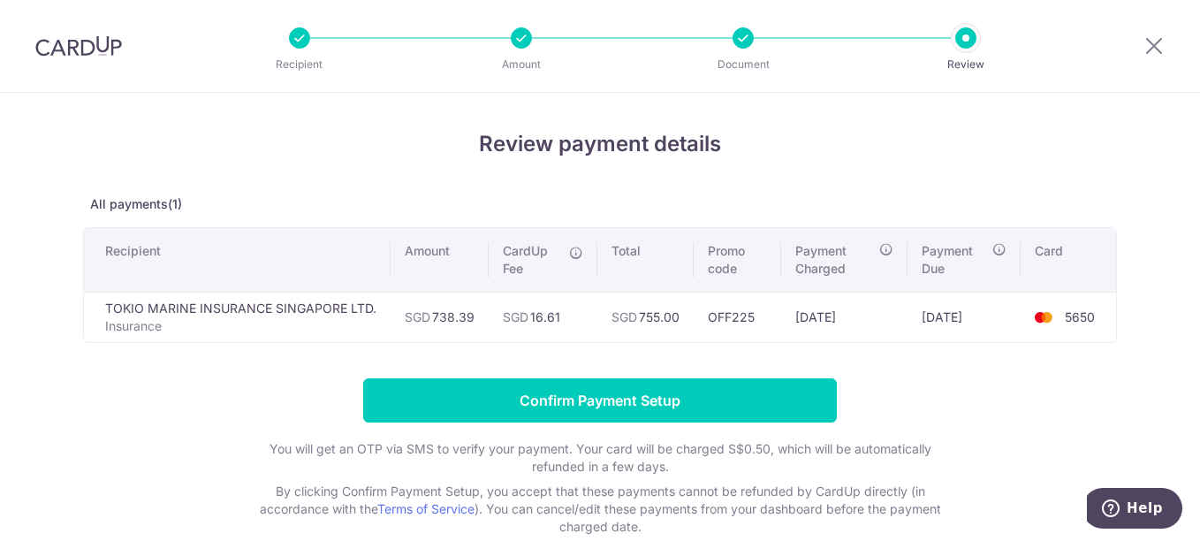
scroll to position [88, 0]
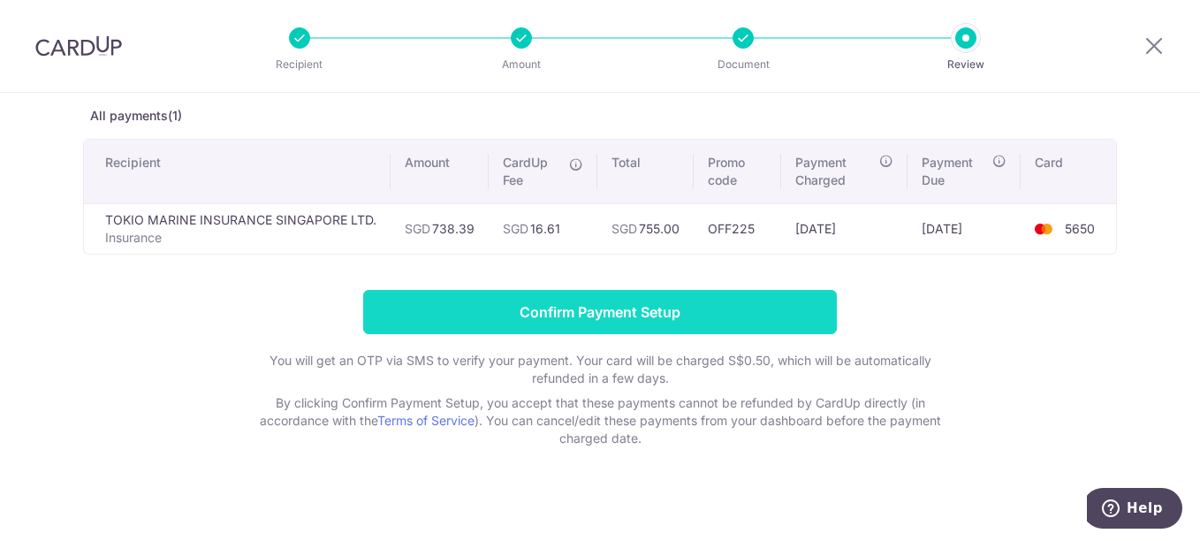
click at [579, 314] on input "Confirm Payment Setup" at bounding box center [600, 312] width 474 height 44
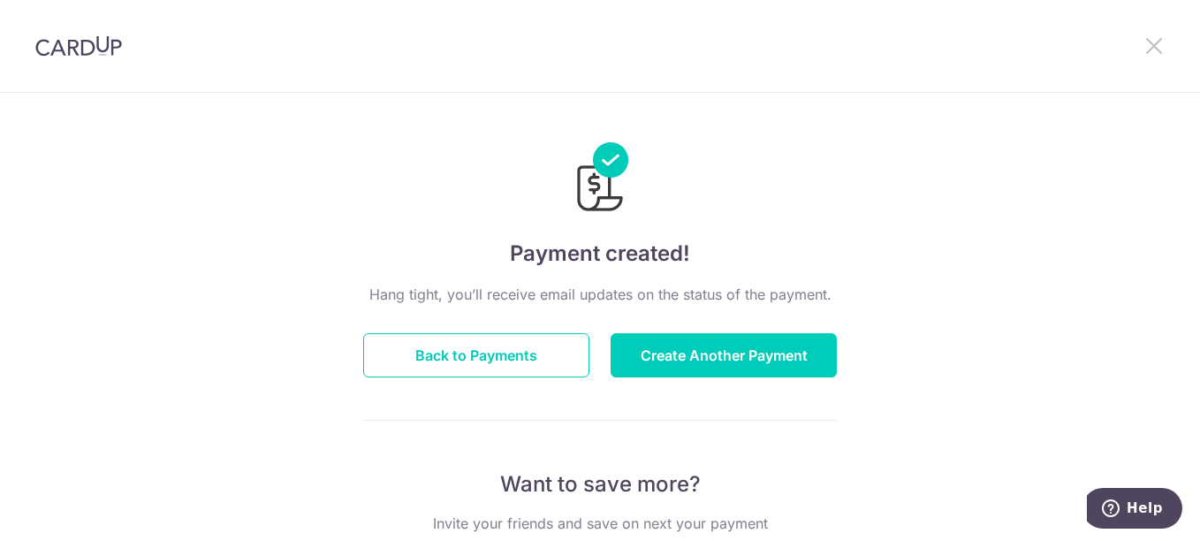
click at [1153, 43] on icon at bounding box center [1154, 45] width 21 height 22
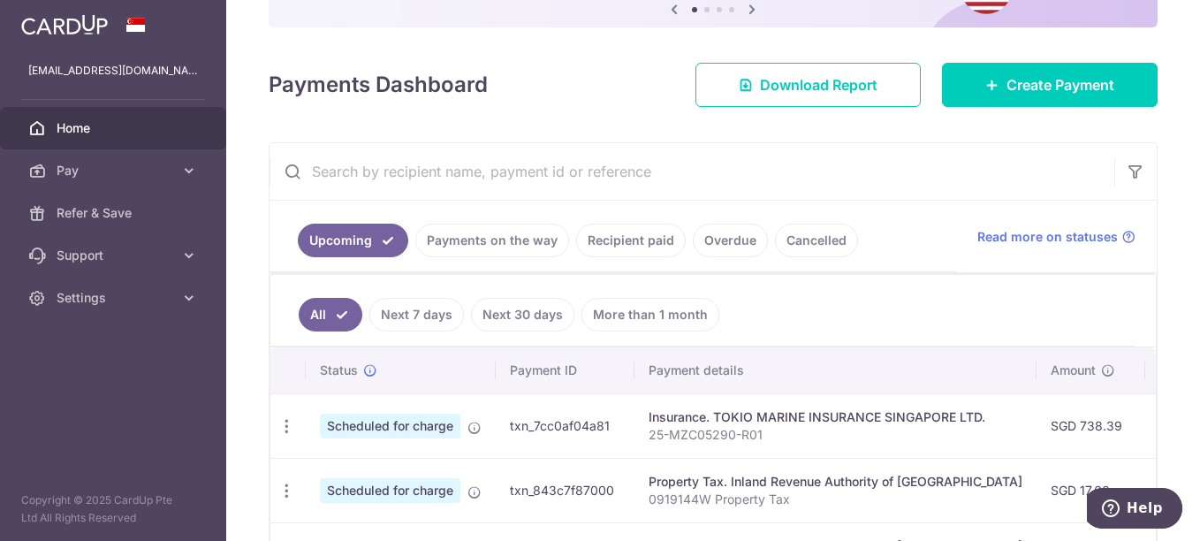
scroll to position [177, 0]
